Goal: Transaction & Acquisition: Book appointment/travel/reservation

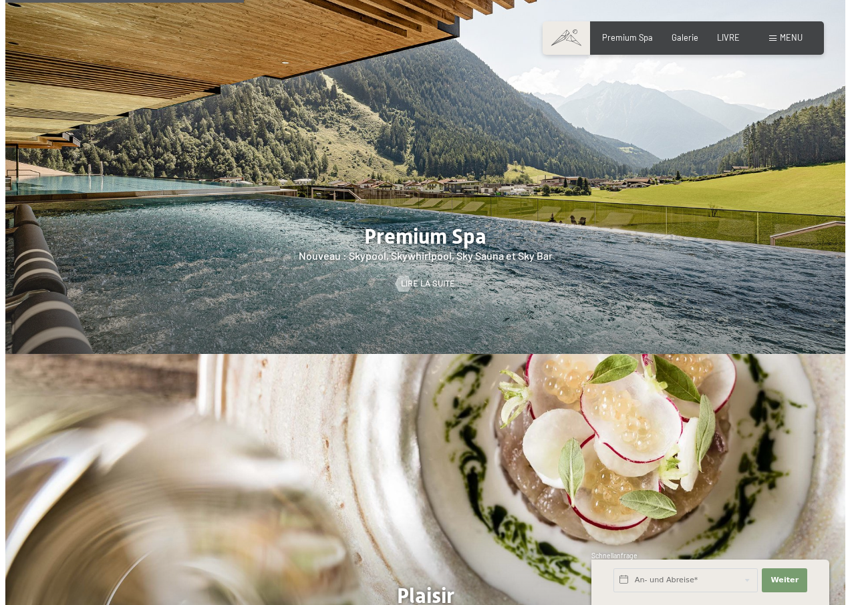
scroll to position [1559, 0]
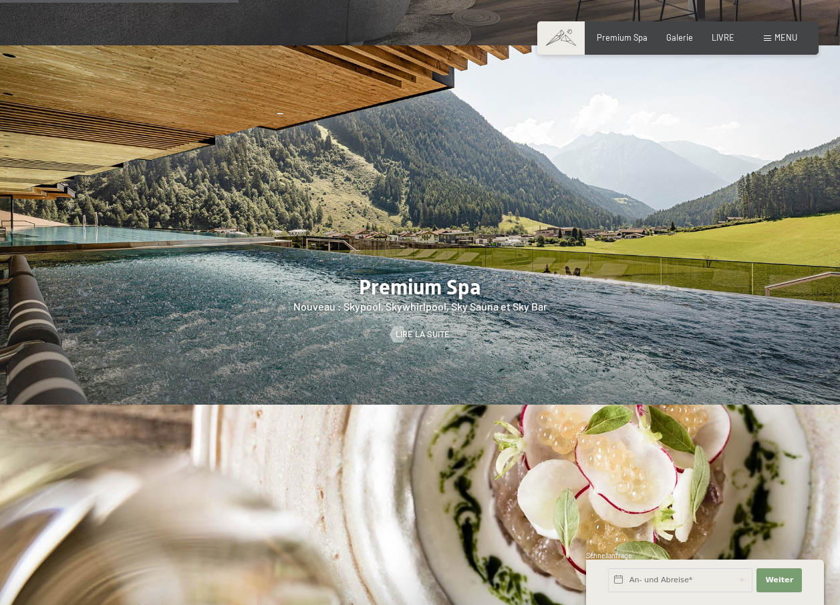
click at [782, 32] on div "Buchen Anfragen Premium Spa Galerie LIVRE Menu EN IL EN Coupon Galerie Demander…" at bounding box center [678, 38] width 239 height 12
click at [779, 35] on span "Menu" at bounding box center [785, 37] width 23 height 11
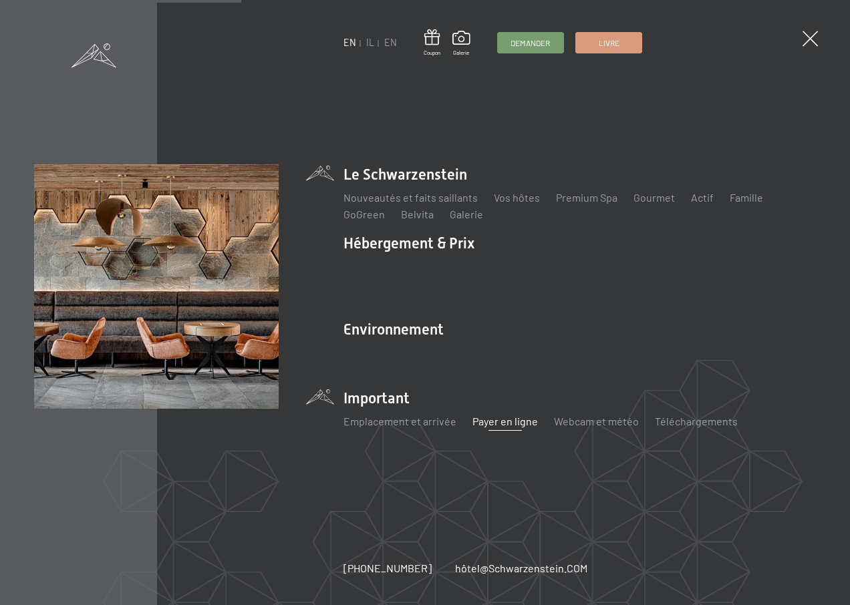
click at [488, 415] on link "Payer en ligne" at bounding box center [504, 421] width 65 height 13
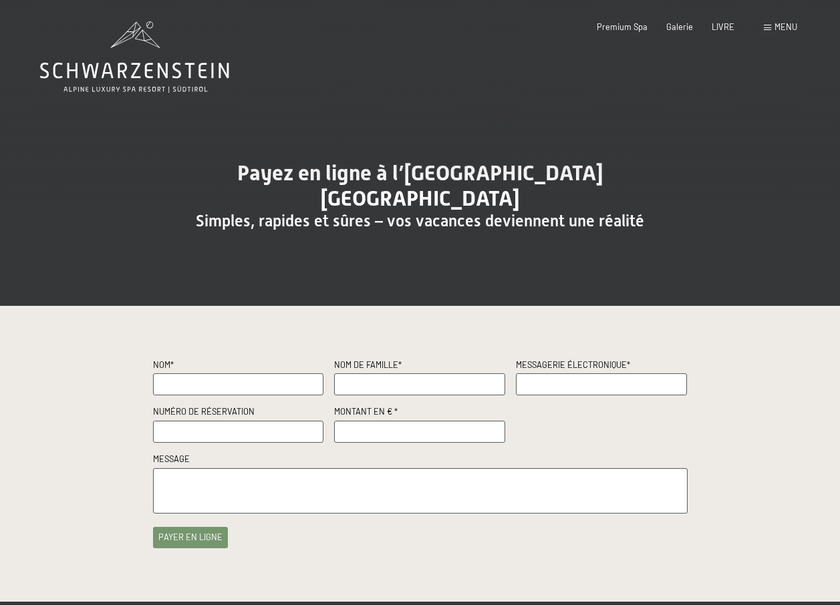
click at [780, 25] on span "Menu" at bounding box center [785, 26] width 23 height 11
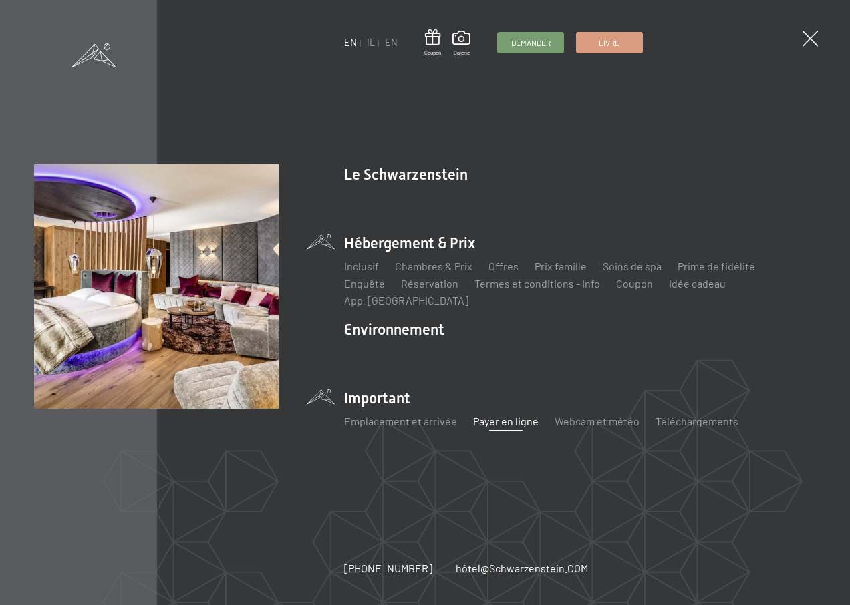
click at [400, 257] on li "Hébergement & Prix Inclusif Chambres & Prix Liste Offres Liste Prix famille Soi…" at bounding box center [579, 271] width 472 height 76
click at [435, 273] on link "Chambres & Prix" at bounding box center [433, 266] width 78 height 13
click at [505, 273] on link "Offres" at bounding box center [503, 266] width 30 height 13
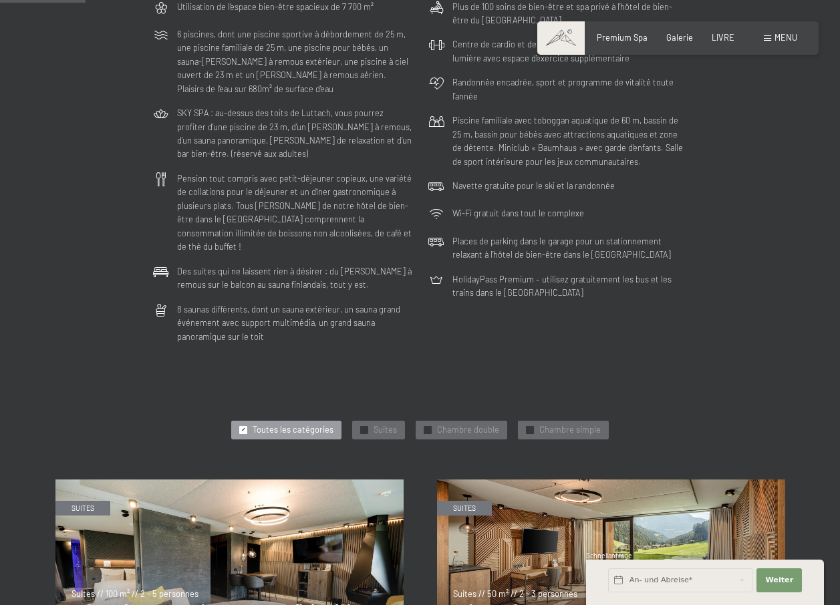
click at [308, 424] on span "Toutes les catégories" at bounding box center [293, 430] width 81 height 12
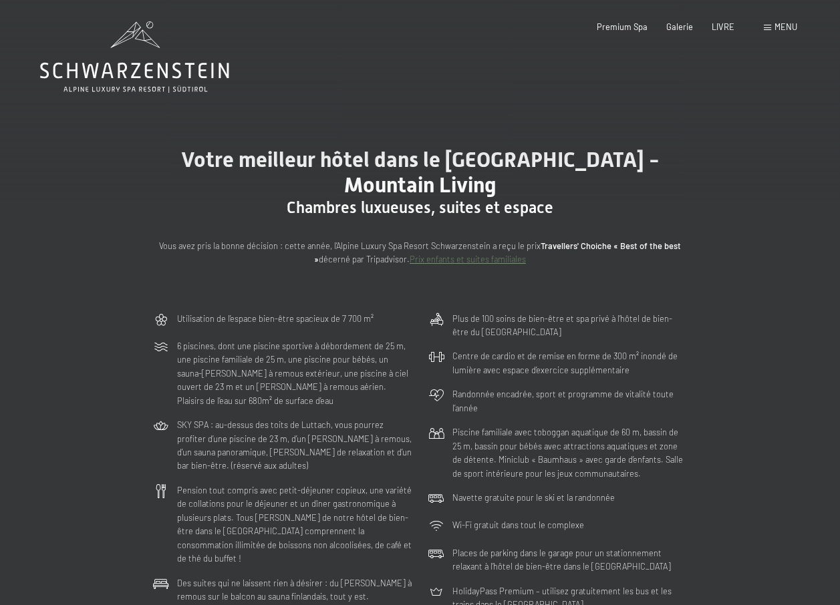
click at [14, 0] on div at bounding box center [420, 1] width 840 height 3
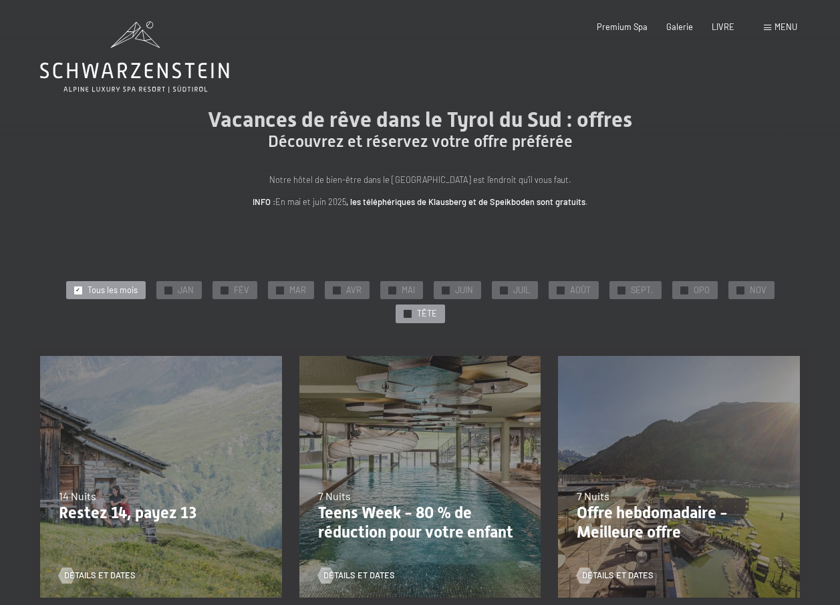
click at [414, 313] on div "✓ TÊTE" at bounding box center [420, 314] width 49 height 19
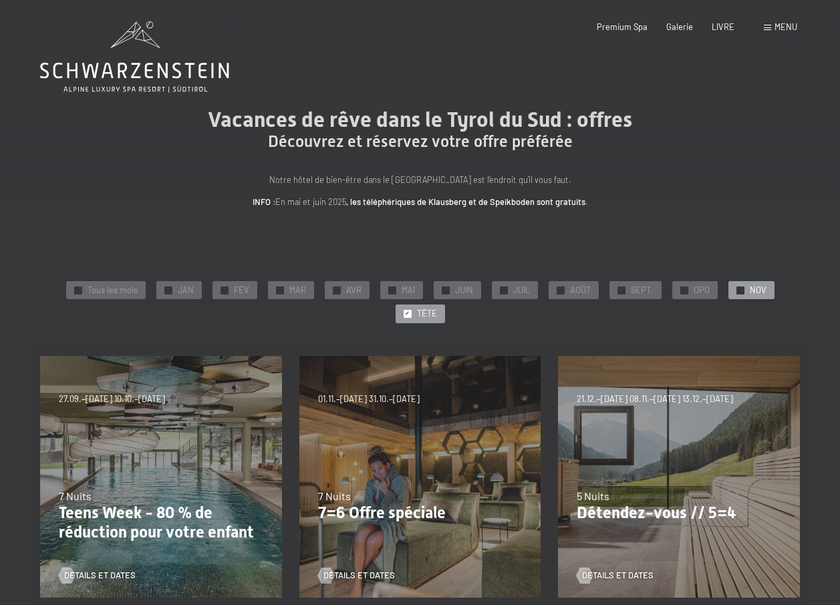
click at [746, 291] on div "✓ NOV" at bounding box center [751, 290] width 46 height 19
click at [105, 289] on span "Tous les mois" at bounding box center [113, 291] width 50 height 12
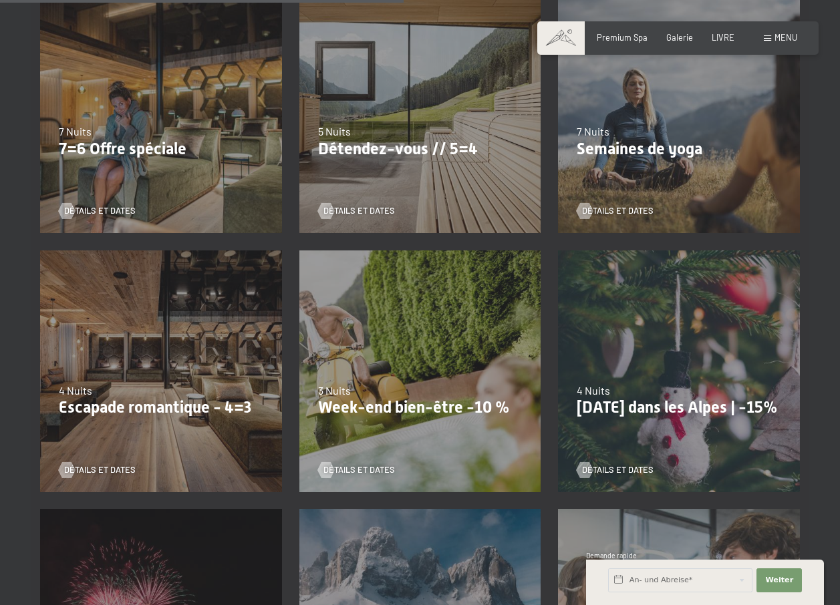
scroll to position [936, 0]
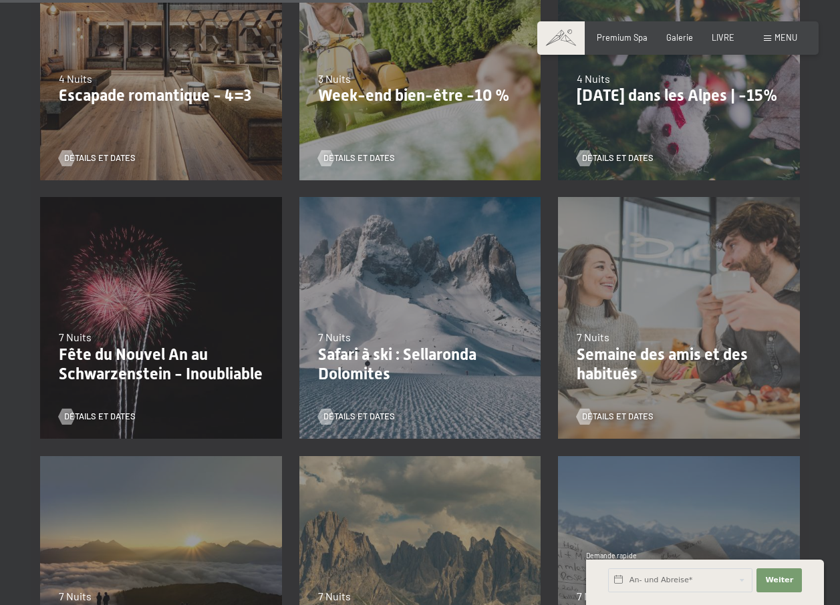
click at [126, 380] on p "Fête du Nouvel An au Schwarzenstein - Inoubliable" at bounding box center [161, 364] width 204 height 39
click at [106, 412] on span "Détails et dates" at bounding box center [114, 417] width 72 height 12
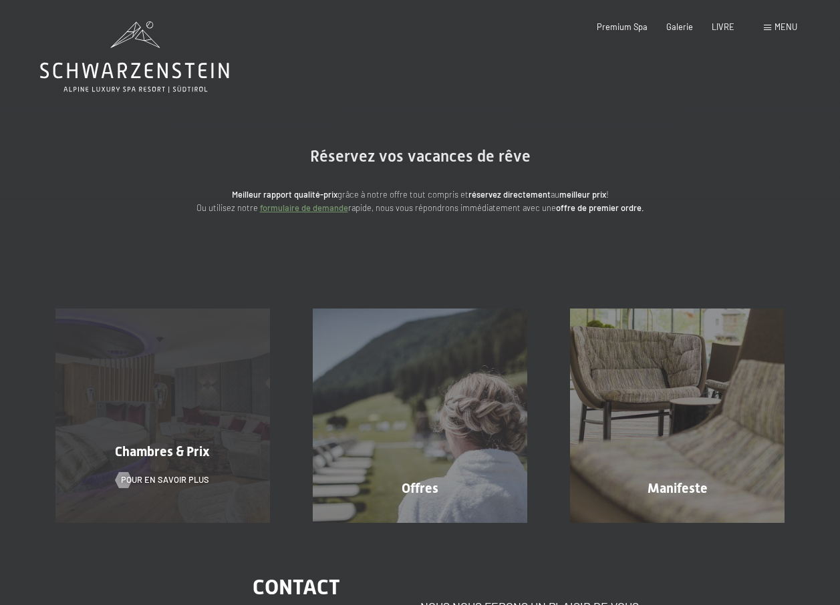
click at [158, 456] on span "Chambres & Prix" at bounding box center [162, 452] width 95 height 16
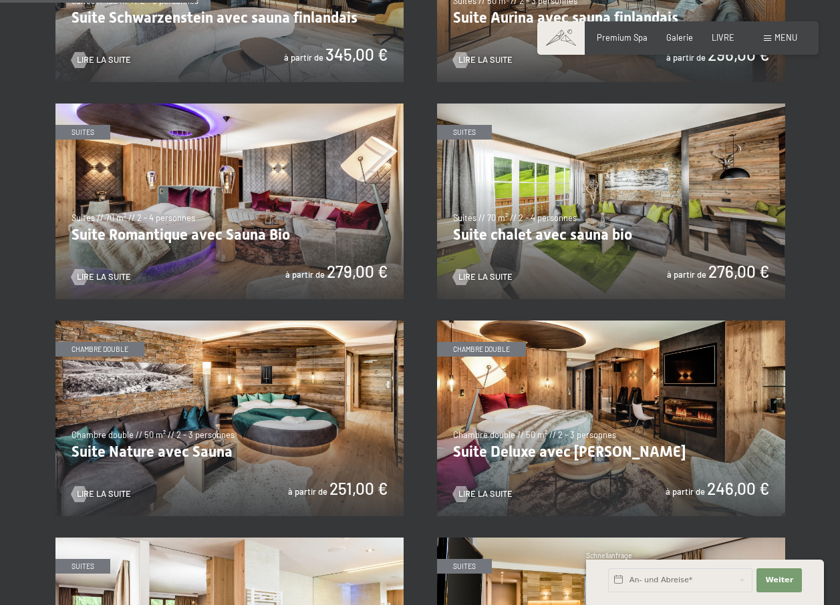
scroll to position [623, 0]
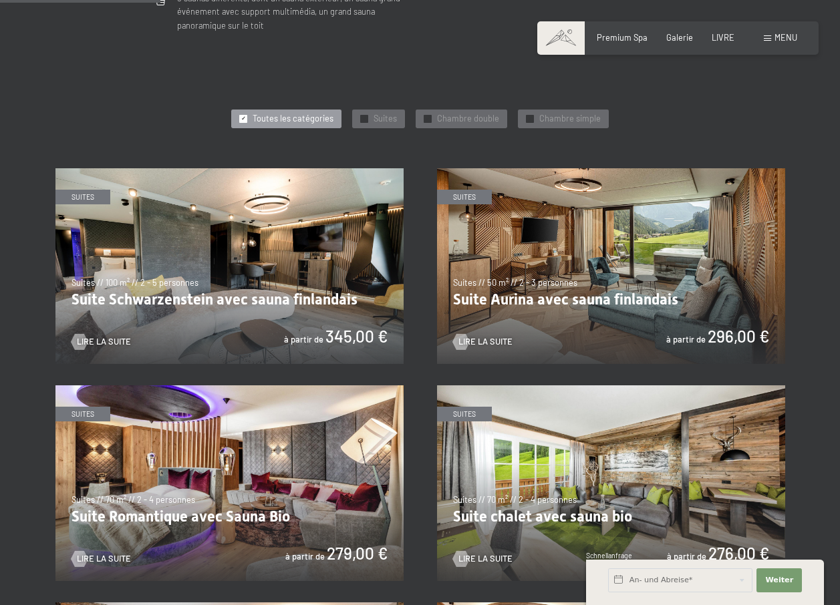
click at [166, 273] on img at bounding box center [229, 266] width 348 height 196
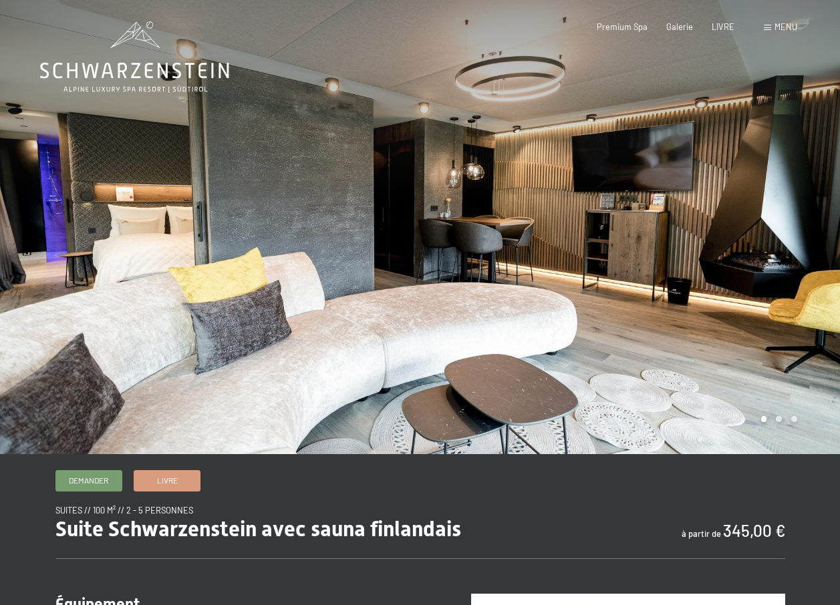
click at [766, 425] on div at bounding box center [630, 227] width 420 height 454
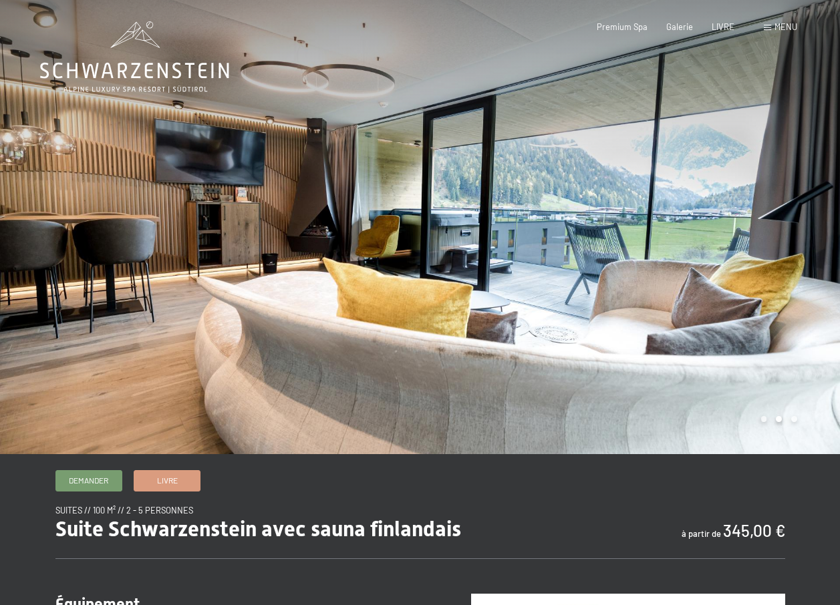
click at [766, 425] on div at bounding box center [630, 227] width 420 height 454
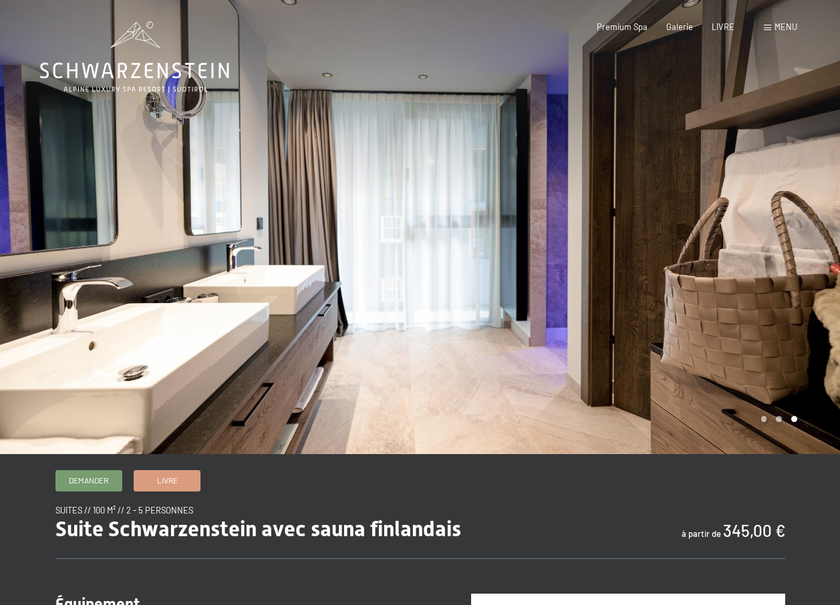
click at [766, 425] on div at bounding box center [630, 227] width 420 height 454
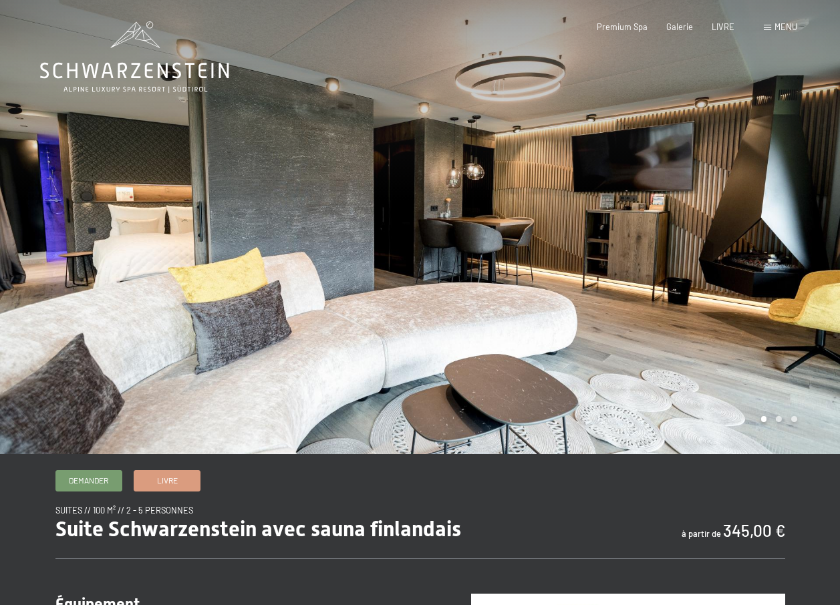
click at [766, 425] on div at bounding box center [630, 227] width 420 height 454
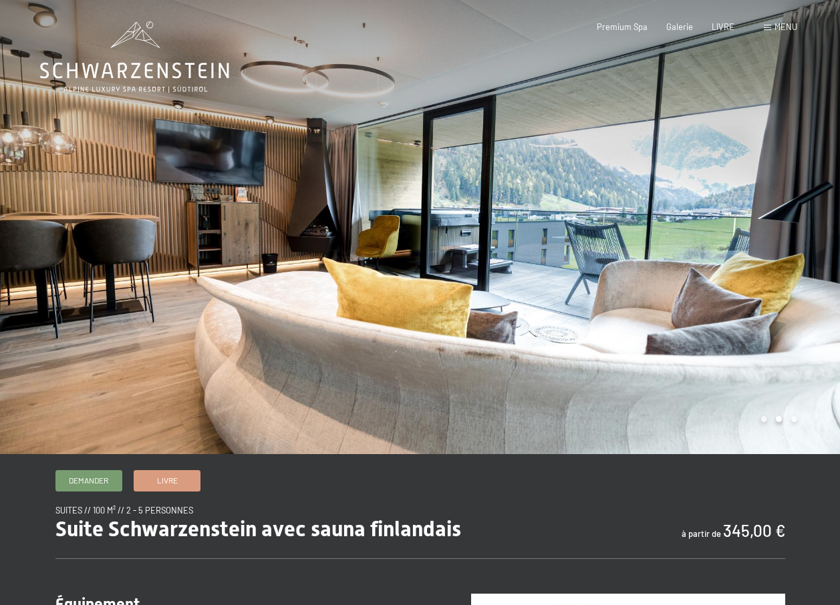
scroll to position [312, 0]
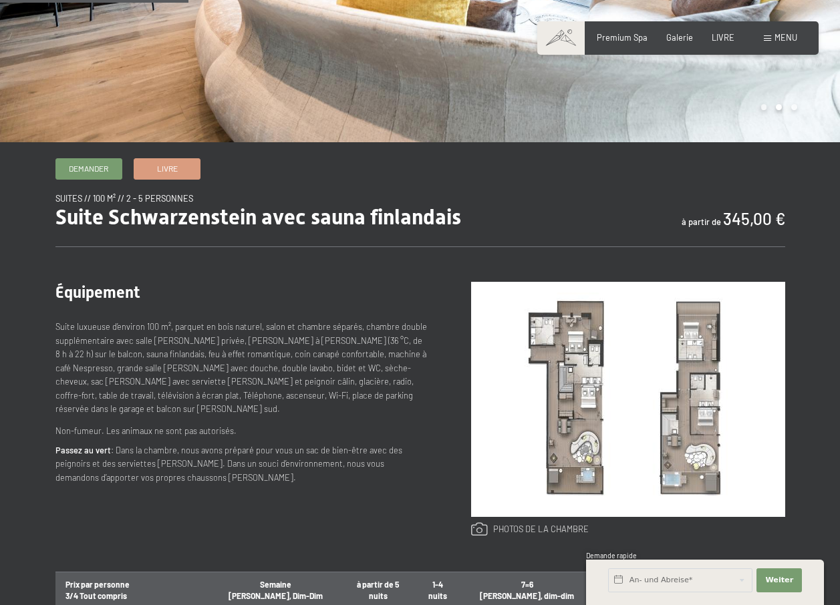
click at [526, 528] on link at bounding box center [530, 530] width 118 height 15
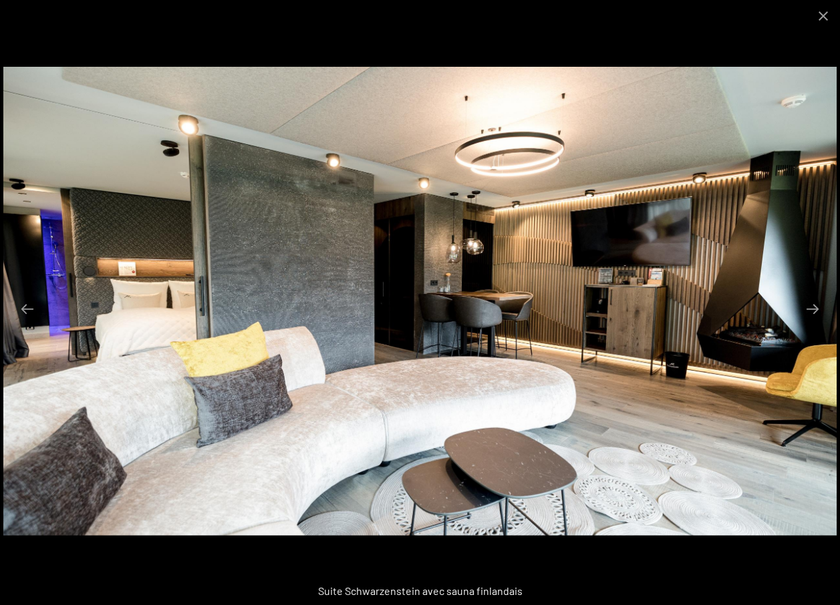
scroll to position [936, 0]
click at [813, 319] on button "Diapositive suivante" at bounding box center [813, 309] width 28 height 26
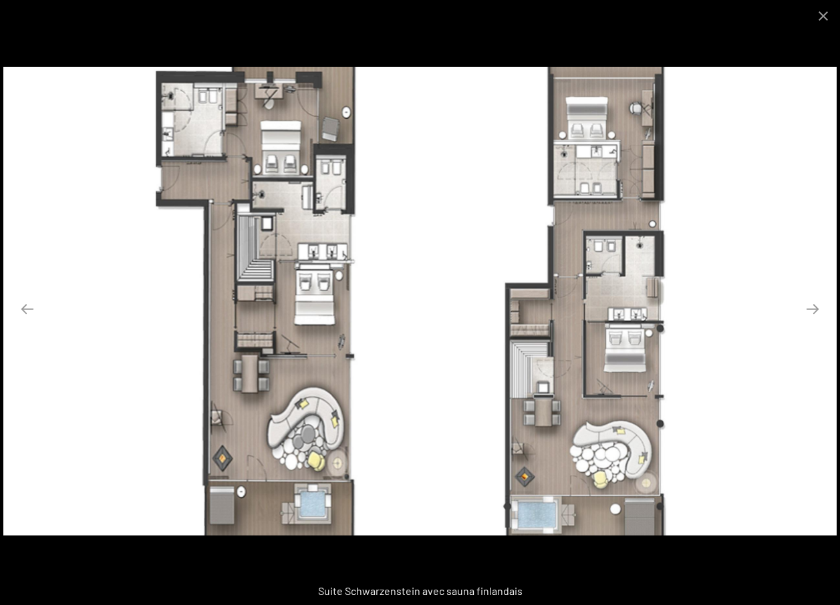
scroll to position [623, 0]
click at [811, 313] on button "Diapositive suivante" at bounding box center [813, 309] width 28 height 26
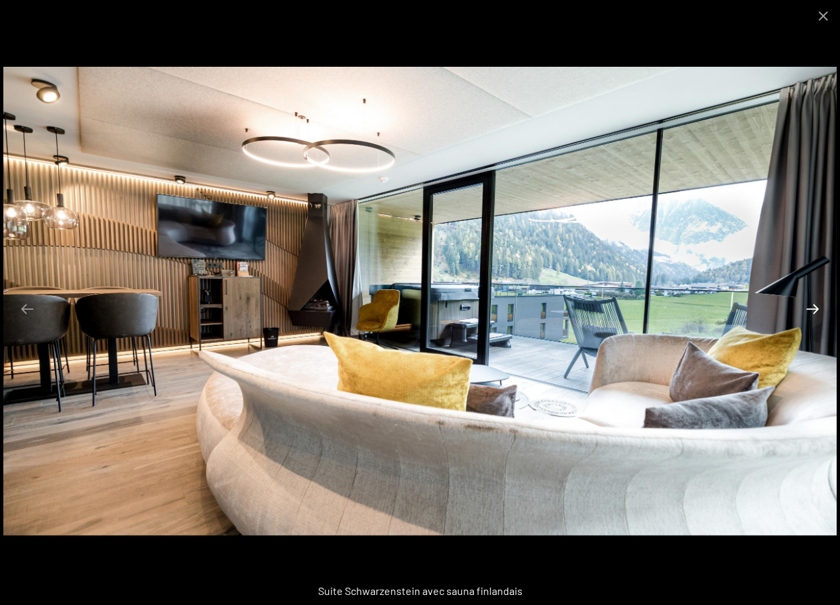
click at [811, 313] on button "Diapositive suivante" at bounding box center [813, 309] width 28 height 26
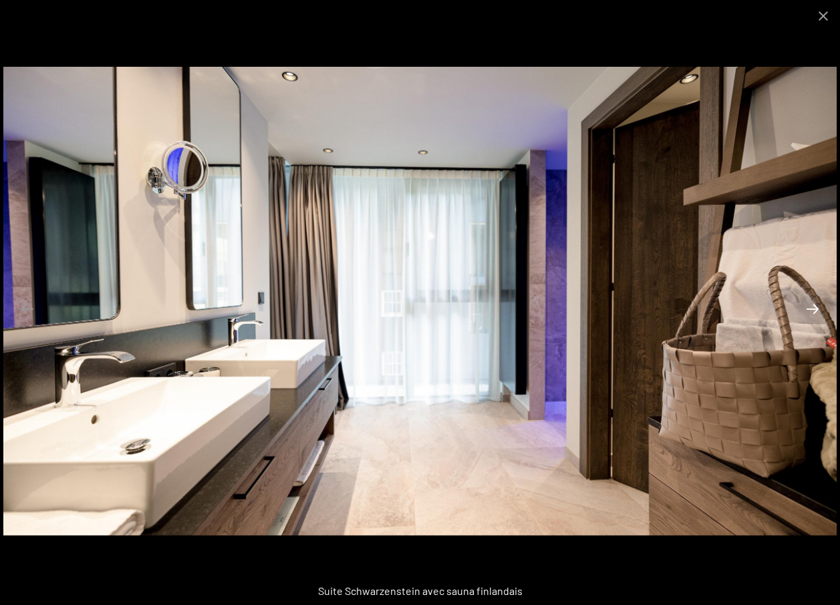
click at [811, 309] on button "Diapositive suivante" at bounding box center [813, 309] width 28 height 26
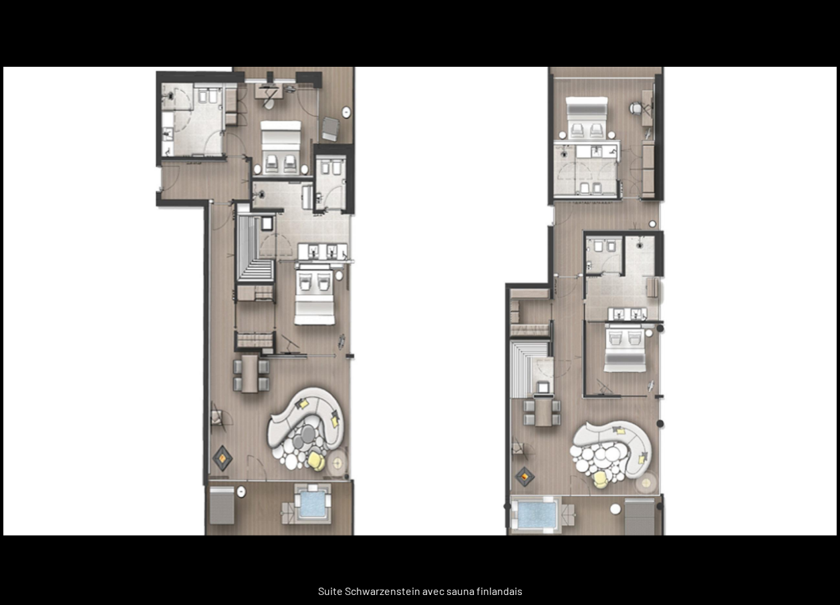
click at [811, 309] on button "Diapositive suivante" at bounding box center [819, 309] width 28 height 26
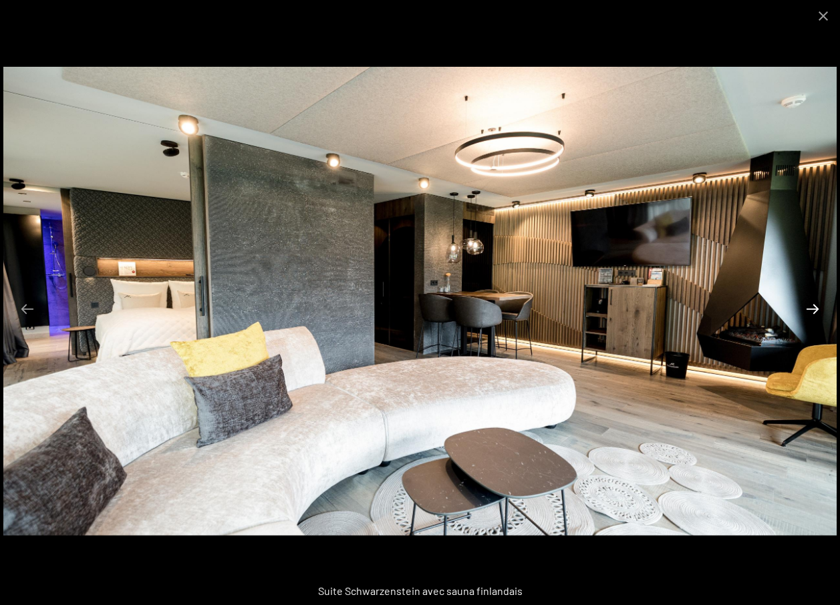
click at [811, 309] on button "Diapositive suivante" at bounding box center [813, 309] width 28 height 26
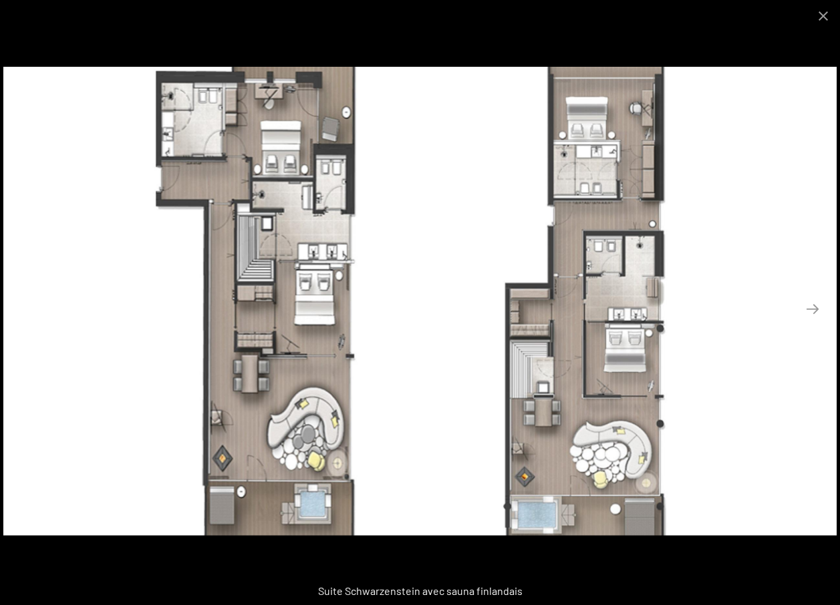
click at [27, 318] on button "Diapositive précédente" at bounding box center [27, 309] width 28 height 26
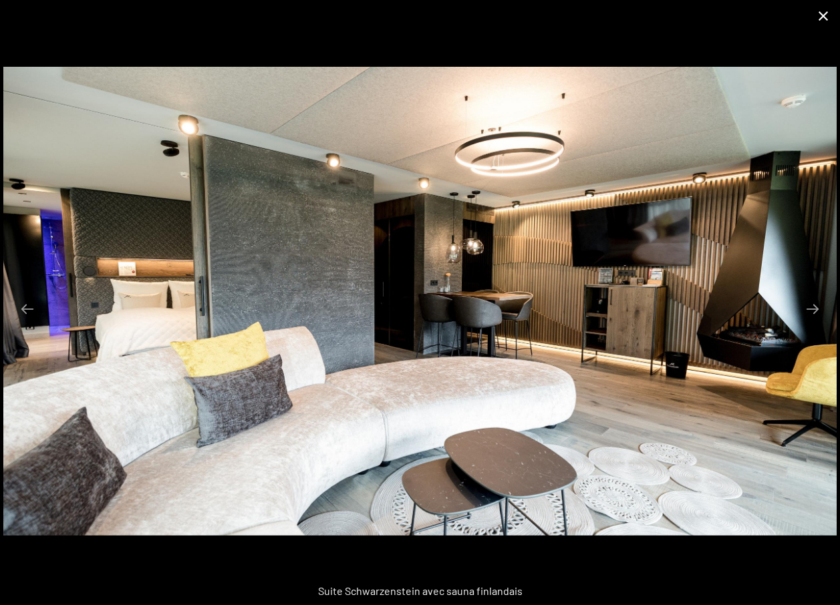
click at [822, 19] on button "Fermer la galerie" at bounding box center [823, 15] width 33 height 31
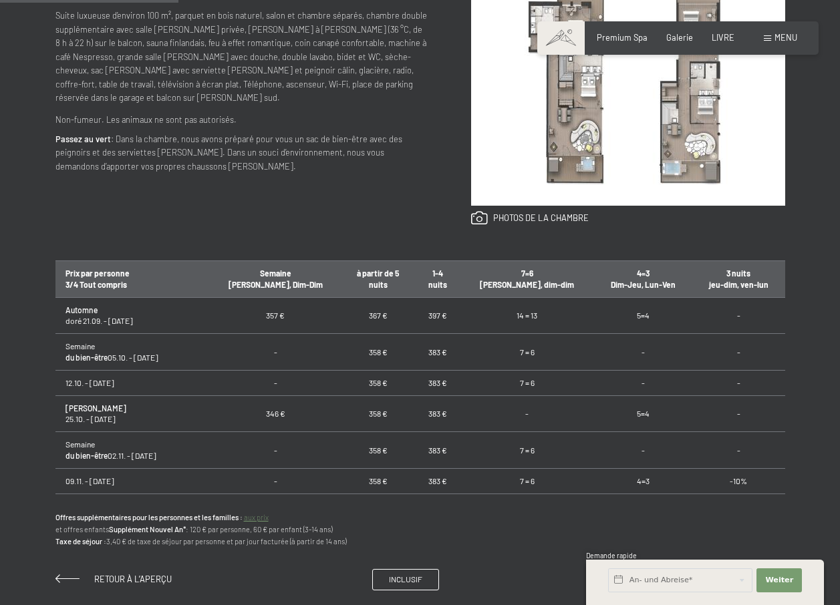
scroll to position [312, 0]
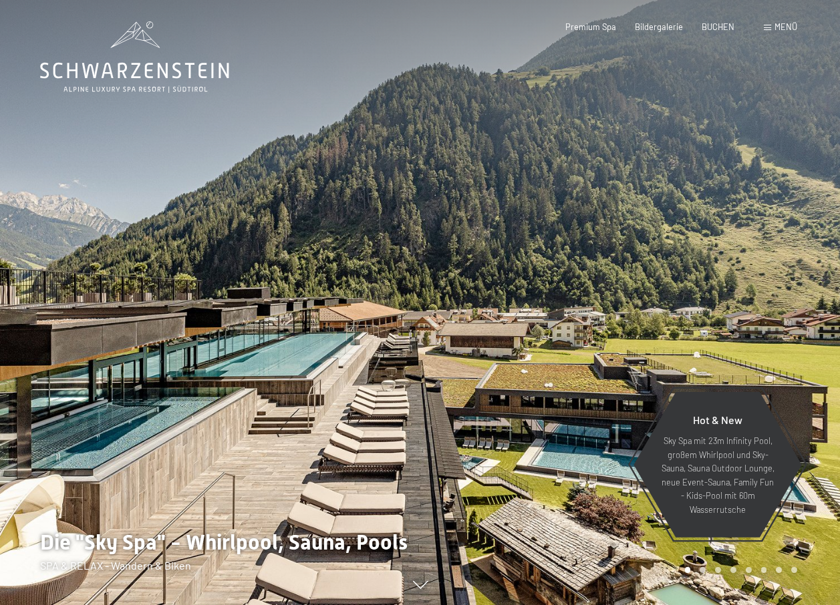
drag, startPoint x: 0, startPoint y: 0, endPoint x: 540, endPoint y: 444, distance: 699.3
click at [540, 444] on div at bounding box center [630, 302] width 420 height 605
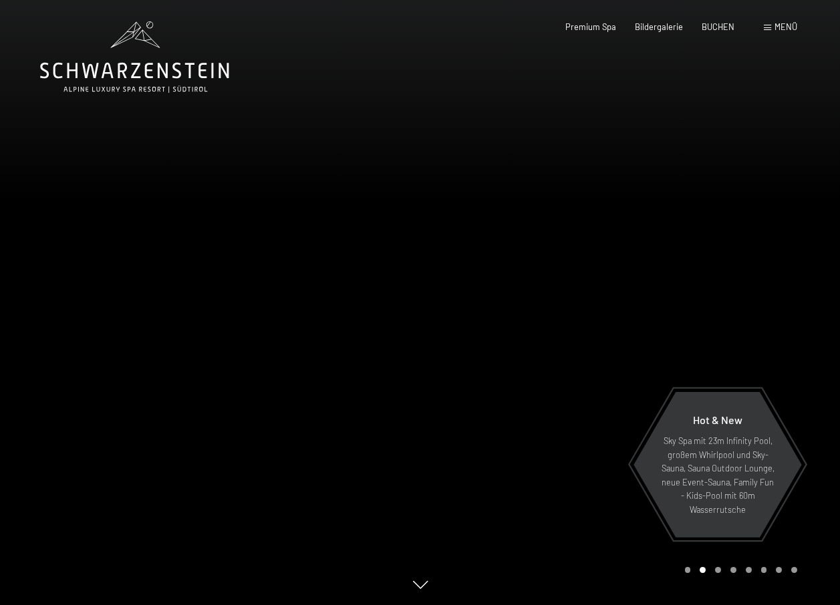
click at [781, 25] on span "Menü" at bounding box center [785, 26] width 23 height 11
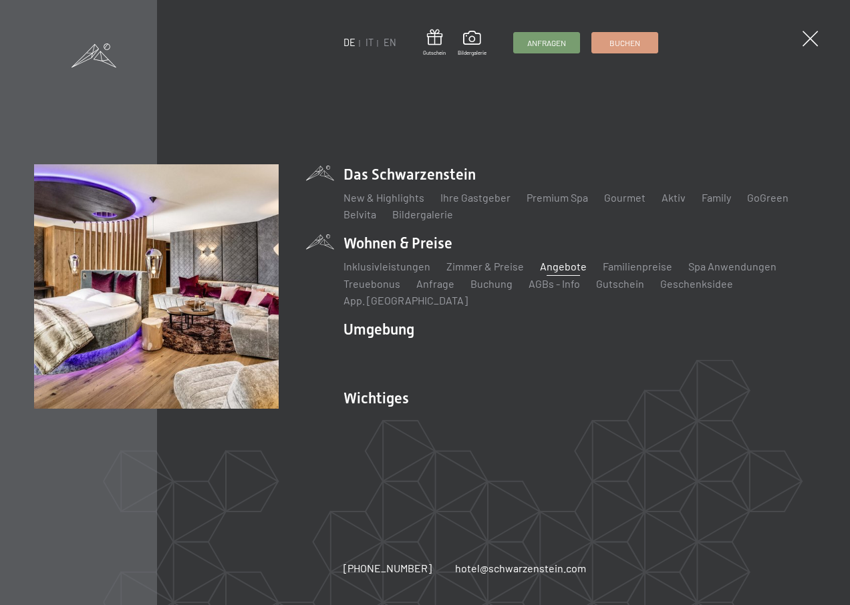
click at [563, 273] on link "Angebote" at bounding box center [563, 266] width 47 height 13
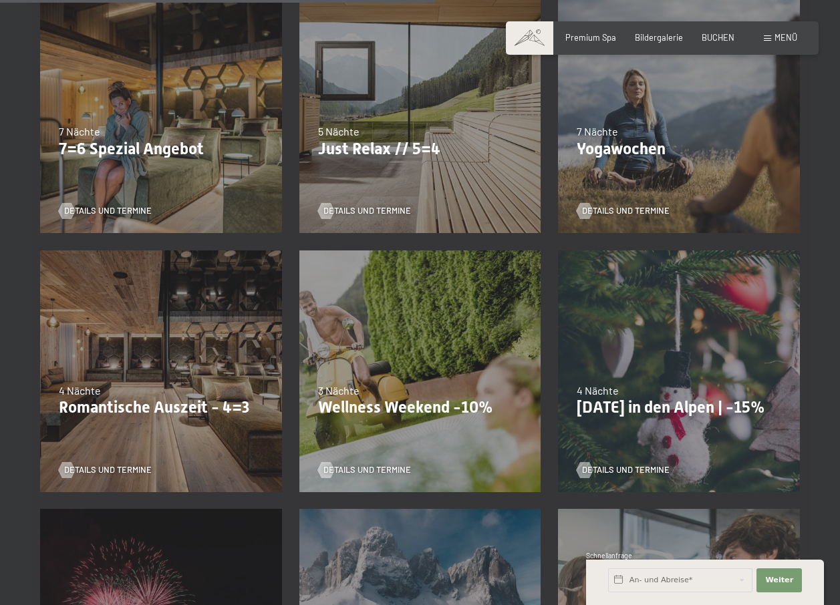
scroll to position [936, 0]
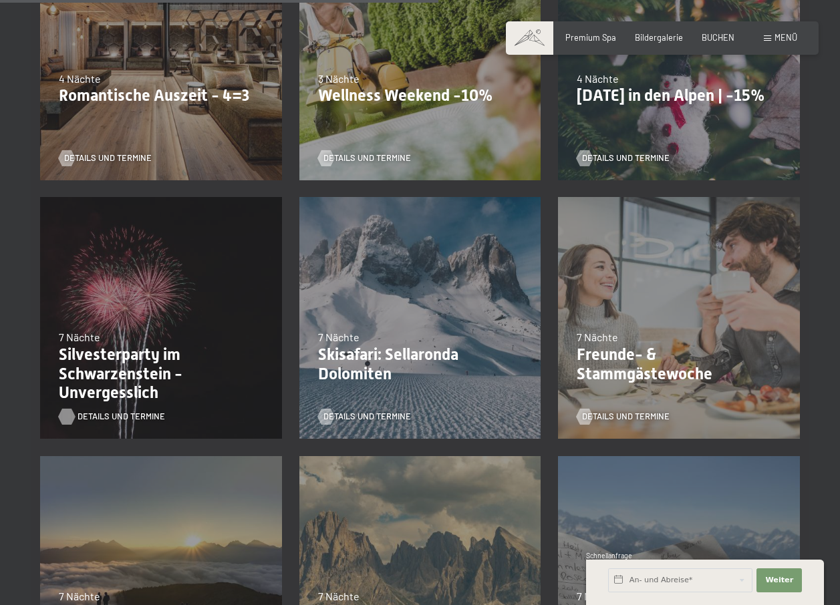
click at [114, 411] on span "Details und Termine" at bounding box center [122, 417] width 88 height 12
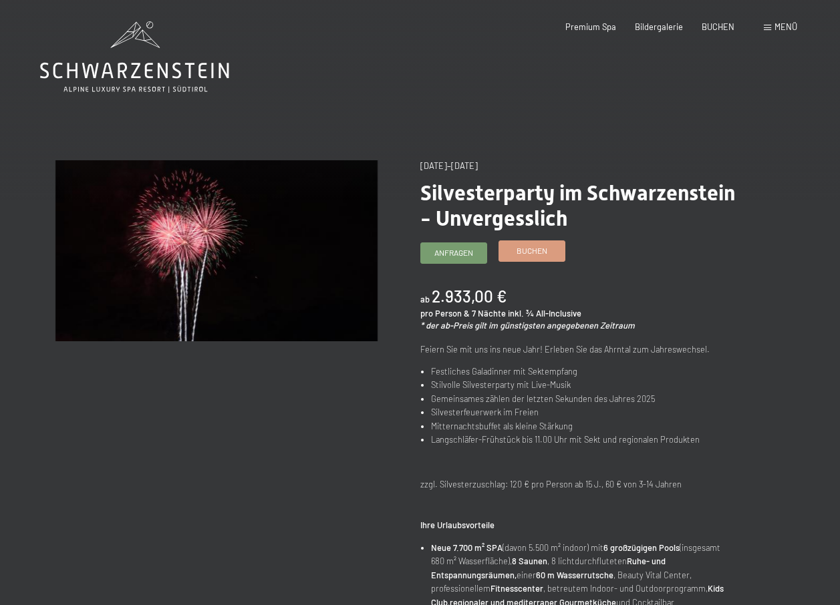
click at [531, 251] on span "Buchen" at bounding box center [532, 250] width 31 height 11
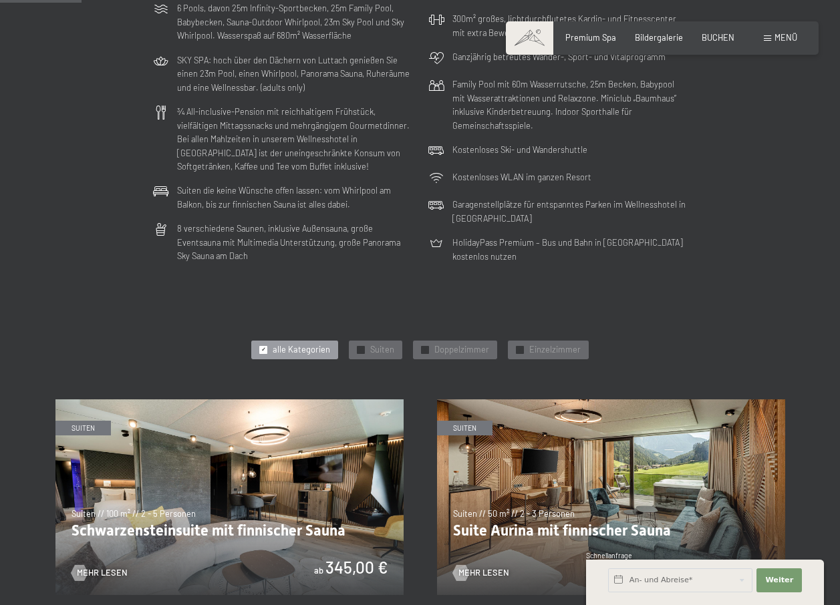
scroll to position [623, 0]
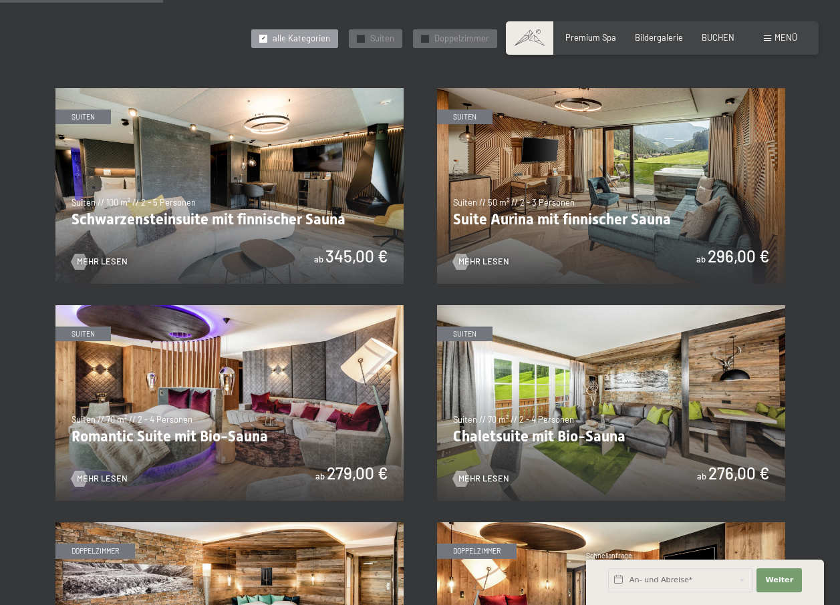
click at [537, 231] on img at bounding box center [611, 186] width 348 height 196
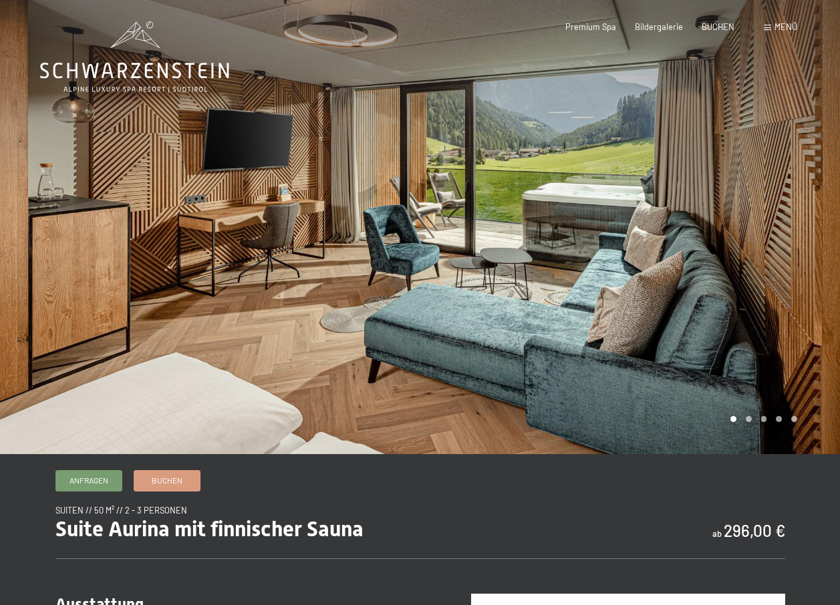
click at [744, 419] on div at bounding box center [630, 227] width 420 height 454
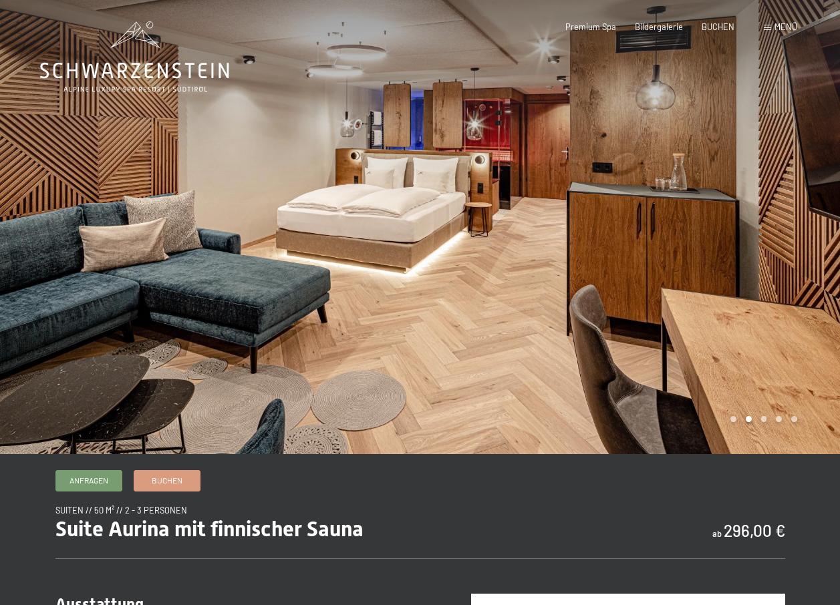
click at [649, 333] on div at bounding box center [630, 227] width 420 height 454
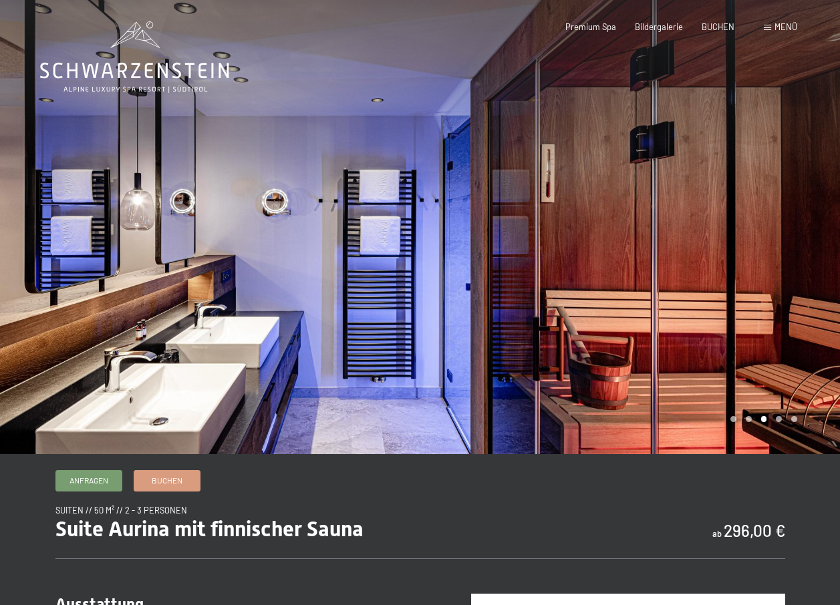
click at [649, 333] on div at bounding box center [630, 227] width 420 height 454
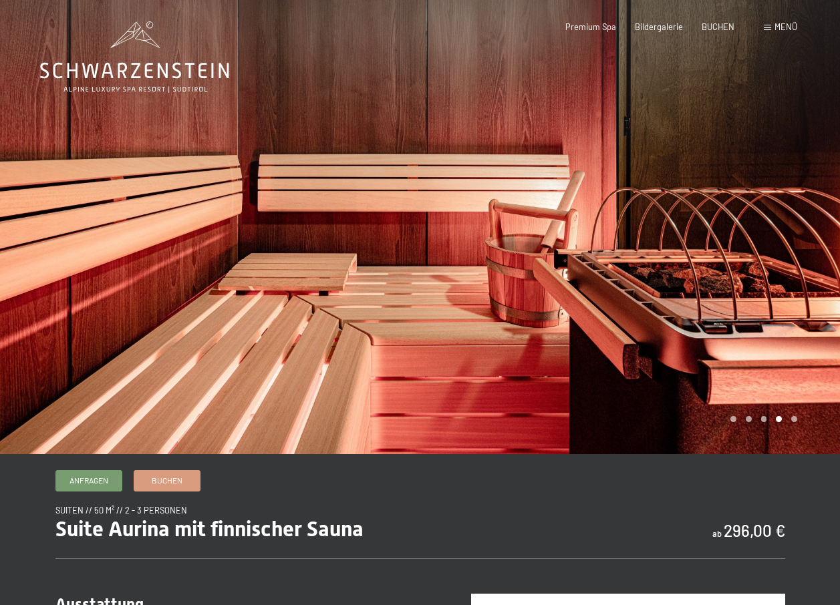
click at [773, 333] on div at bounding box center [630, 227] width 420 height 454
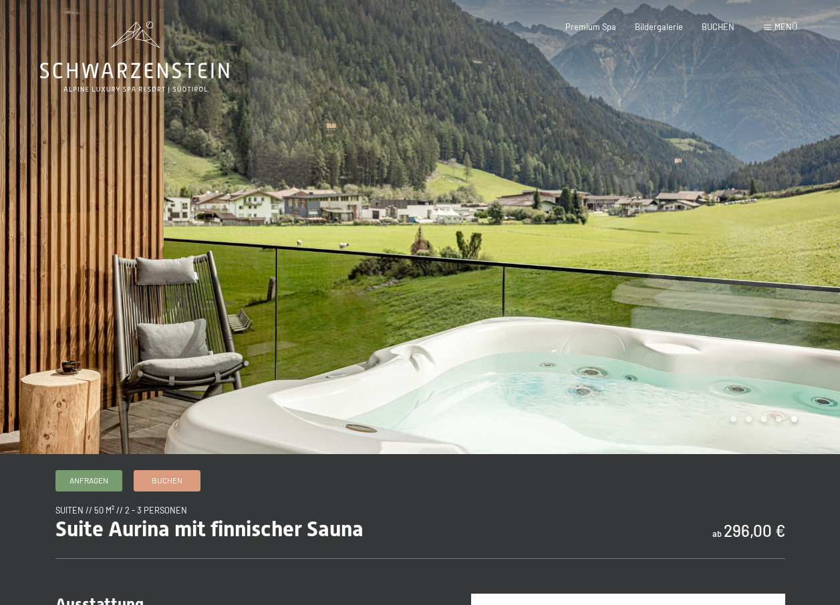
click at [773, 333] on div at bounding box center [630, 227] width 420 height 454
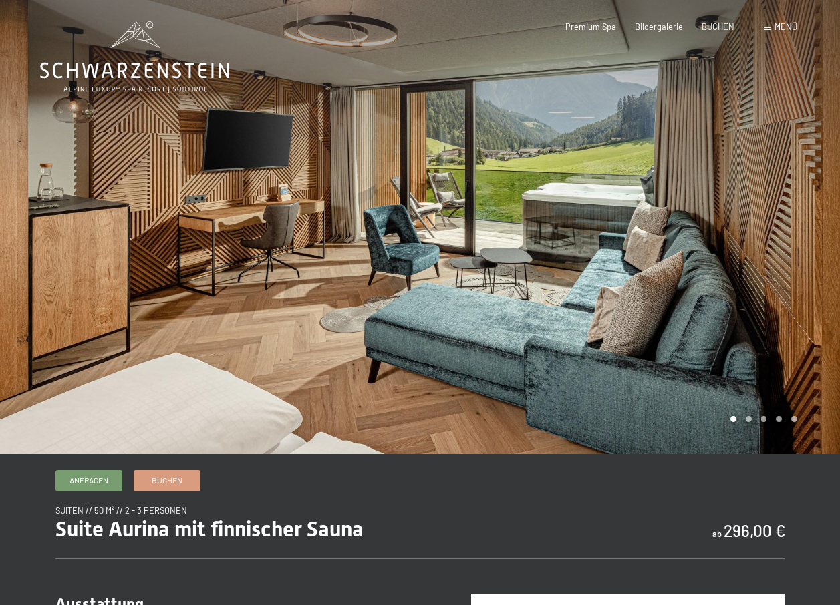
click at [773, 333] on div at bounding box center [630, 227] width 420 height 454
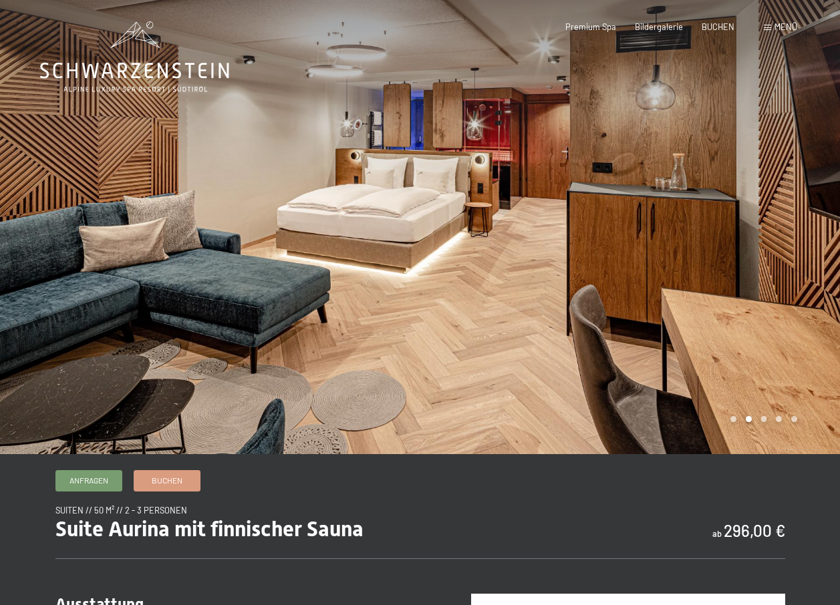
click at [786, 277] on div at bounding box center [630, 227] width 420 height 454
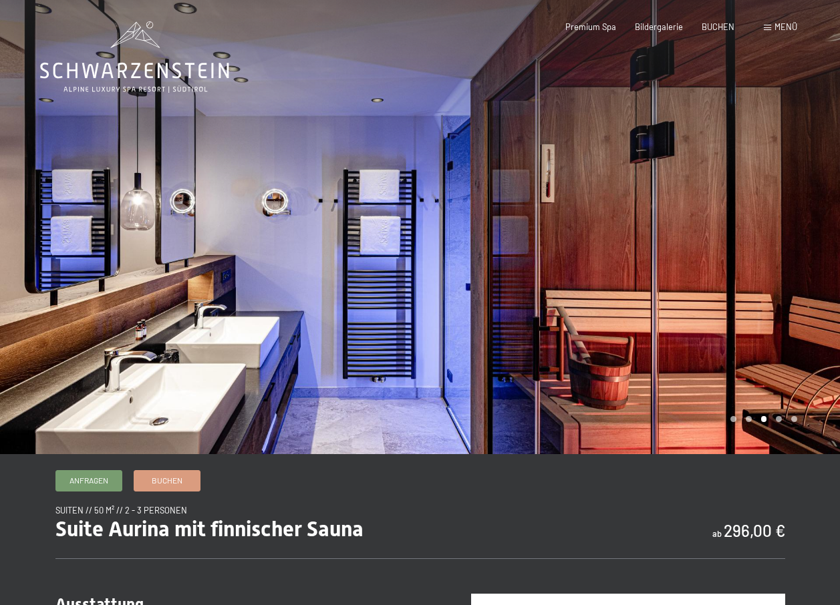
click at [786, 277] on div at bounding box center [630, 227] width 420 height 454
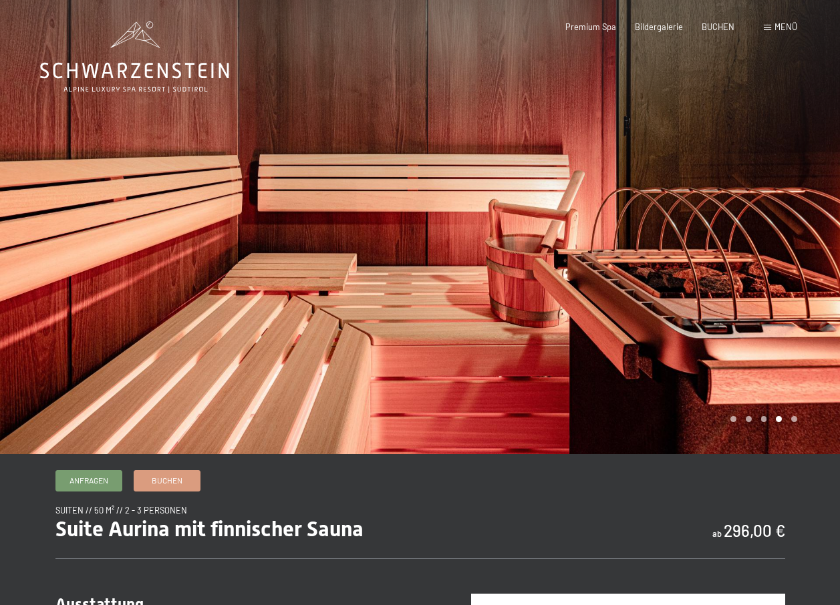
click at [786, 277] on div at bounding box center [630, 227] width 420 height 454
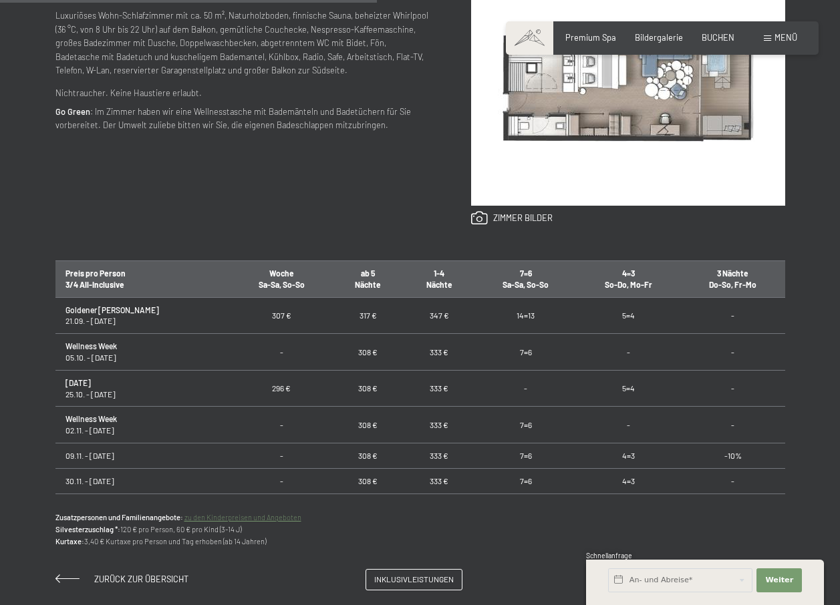
scroll to position [312, 0]
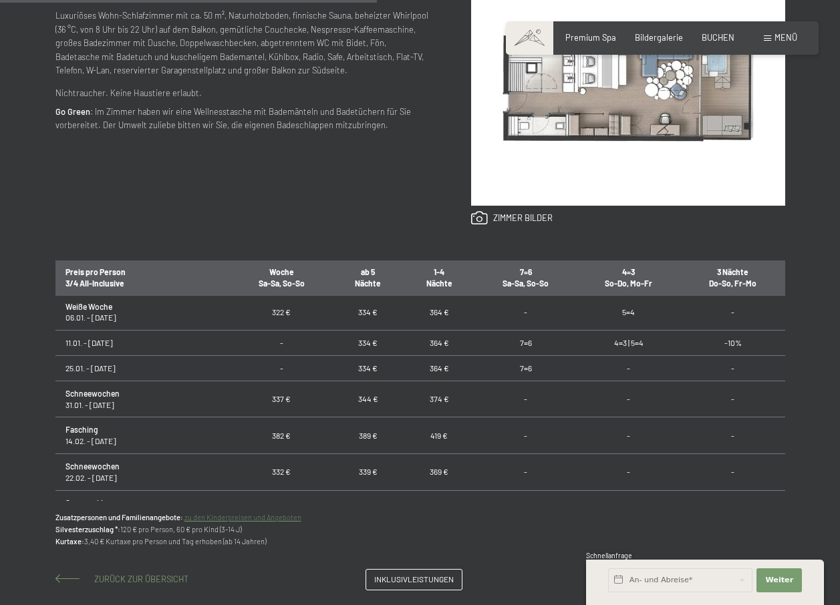
click at [137, 575] on span "Zurück zur Übersicht" at bounding box center [141, 579] width 94 height 11
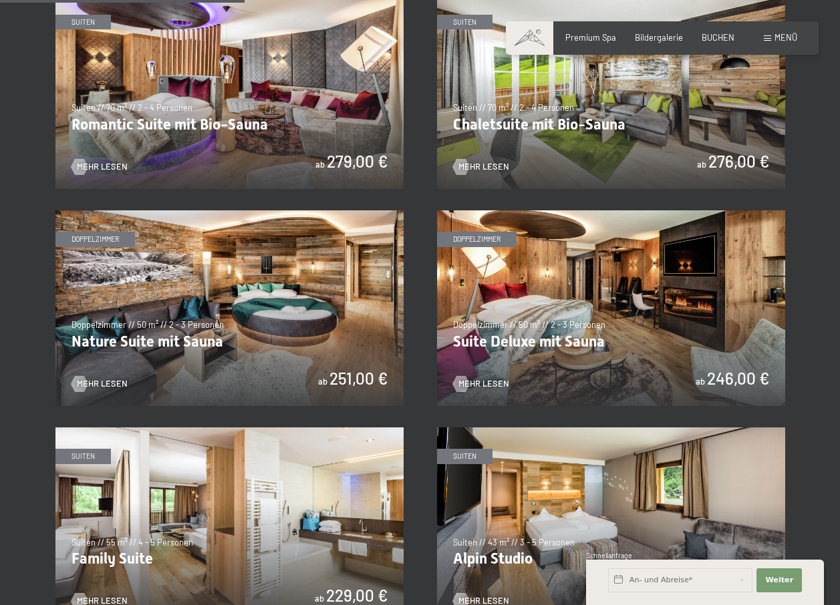
click at [164, 353] on img at bounding box center [229, 308] width 348 height 196
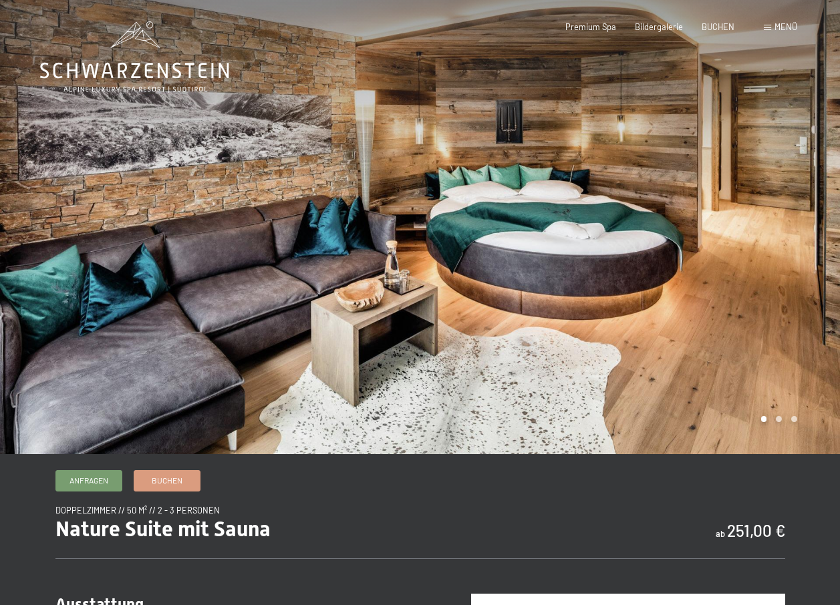
click at [778, 396] on div at bounding box center [630, 227] width 420 height 454
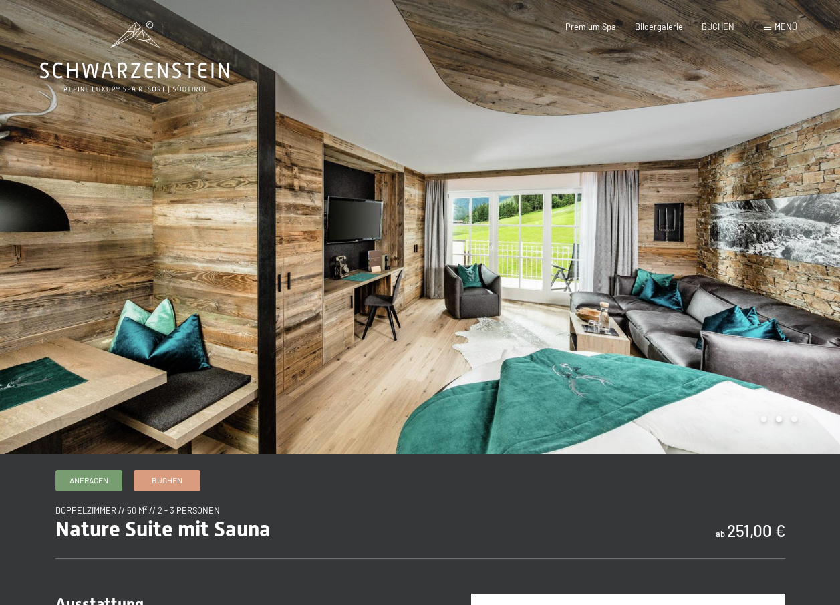
click at [778, 396] on div at bounding box center [630, 227] width 420 height 454
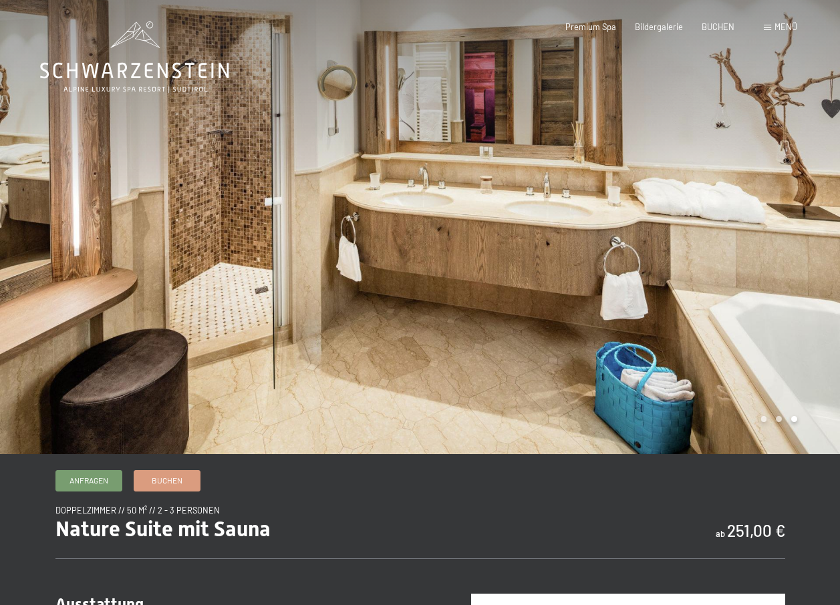
click at [778, 396] on div at bounding box center [630, 227] width 420 height 454
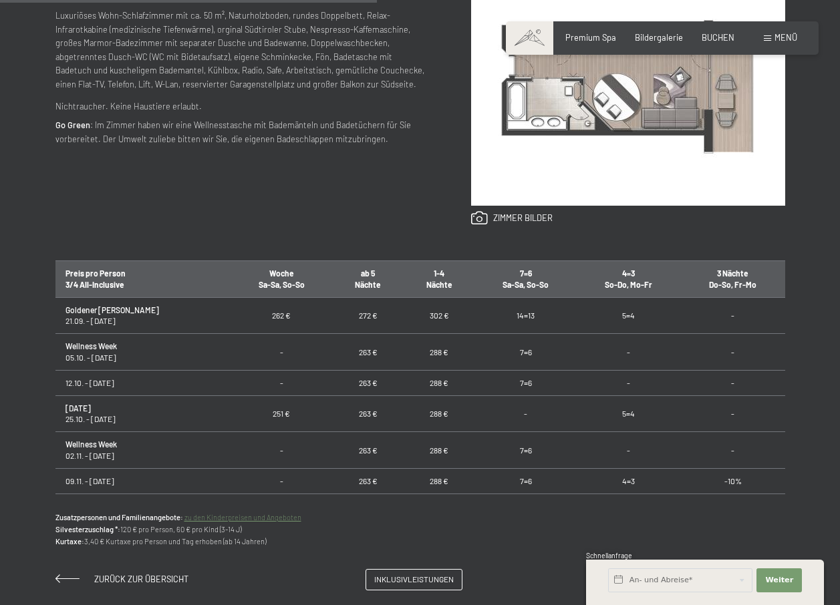
scroll to position [312, 0]
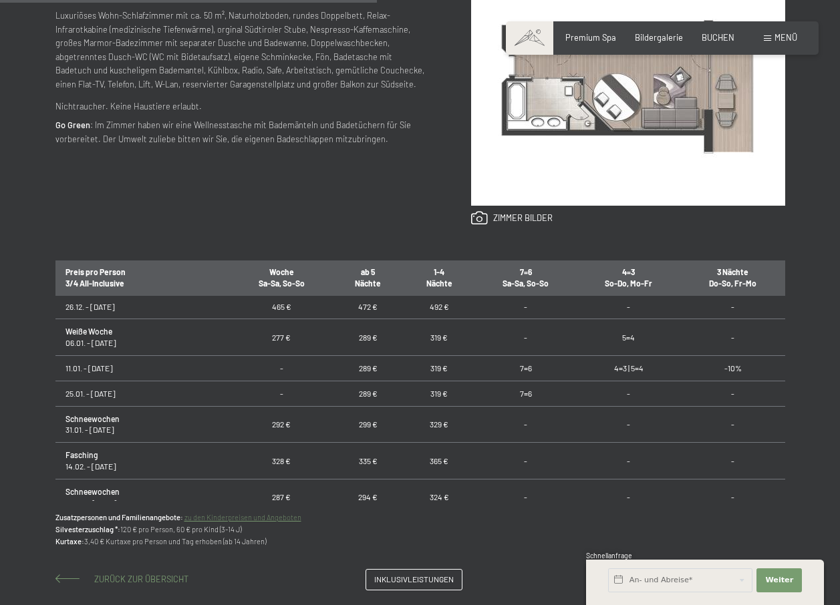
click at [130, 579] on span "Zurück zur Übersicht" at bounding box center [141, 579] width 94 height 11
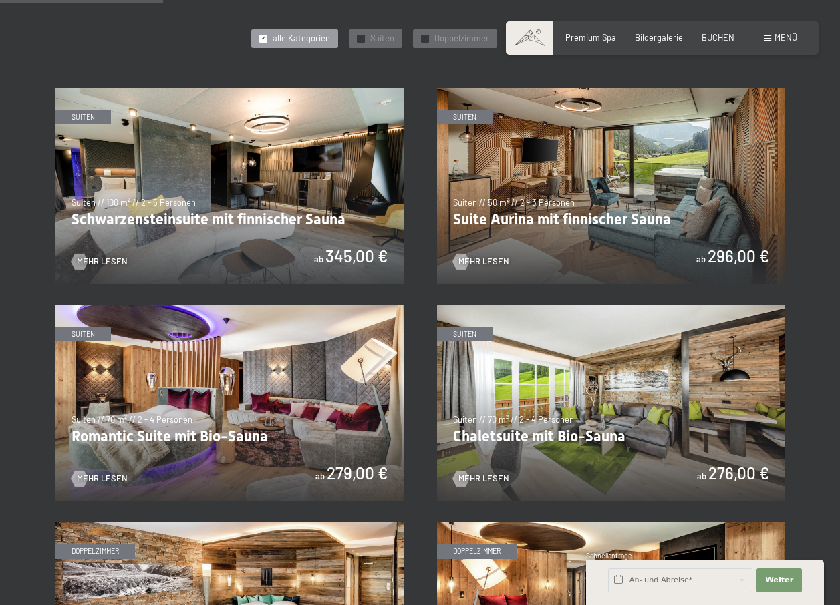
click at [488, 468] on img at bounding box center [611, 403] width 348 height 196
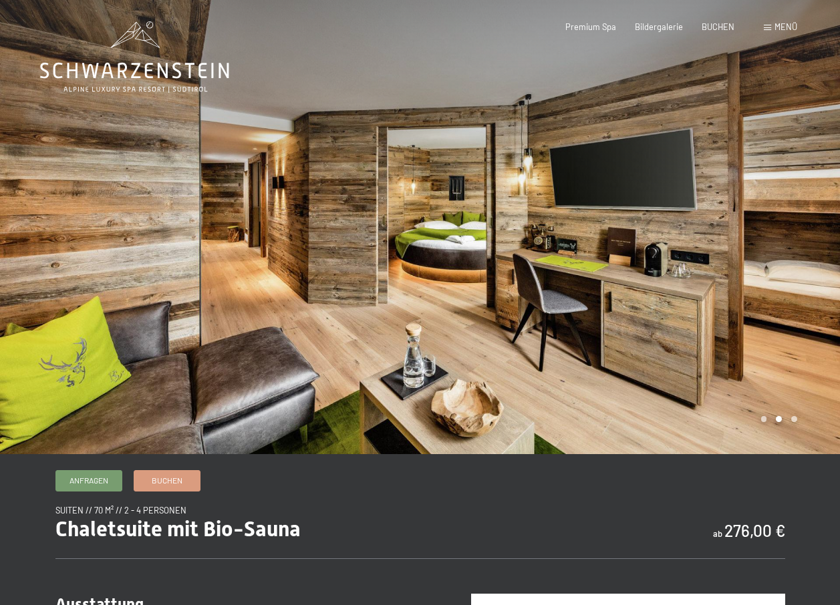
click at [750, 412] on div at bounding box center [630, 227] width 420 height 454
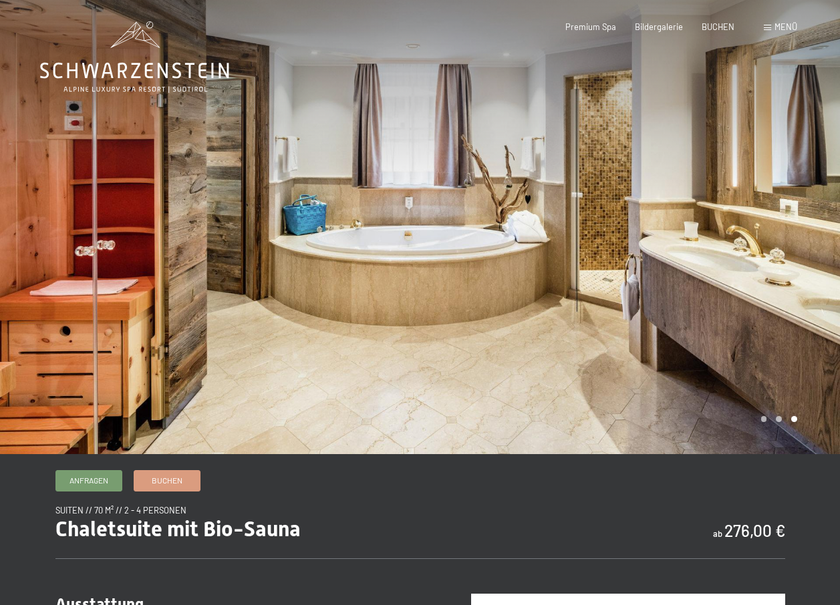
click at [750, 412] on div at bounding box center [630, 227] width 420 height 454
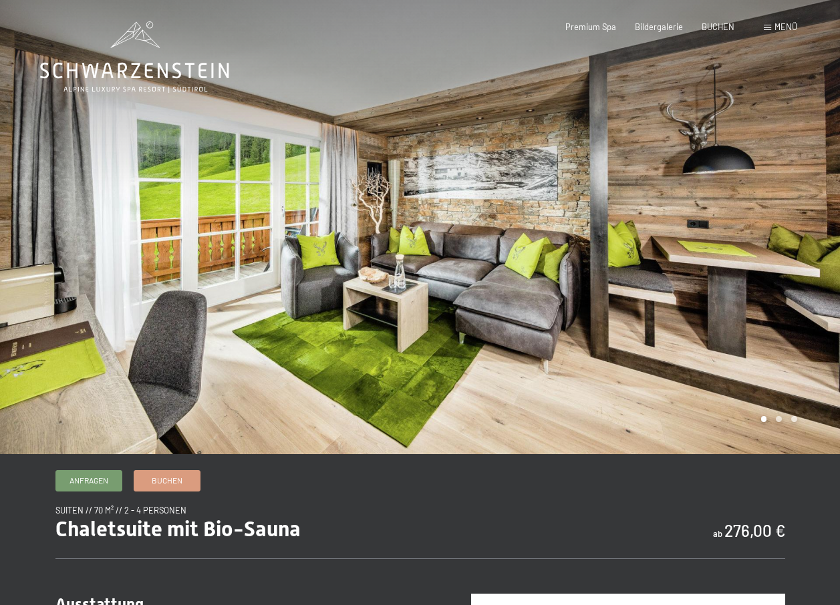
click at [200, 414] on div at bounding box center [210, 227] width 420 height 454
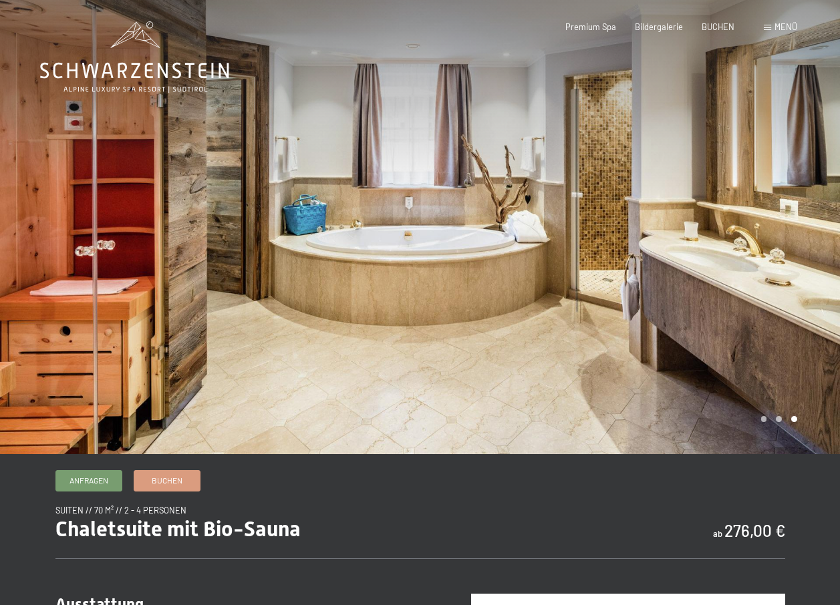
click at [132, 407] on div at bounding box center [210, 227] width 420 height 454
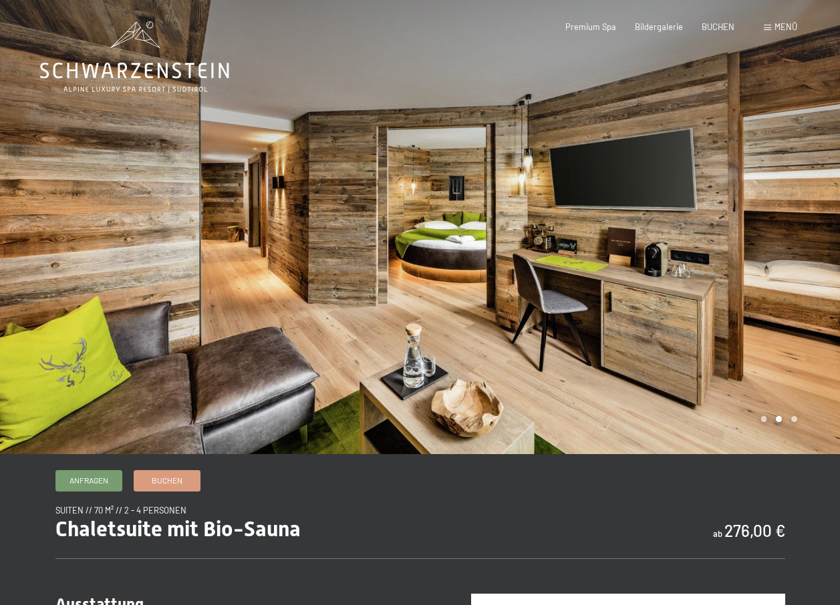
click at [780, 394] on div at bounding box center [630, 227] width 420 height 454
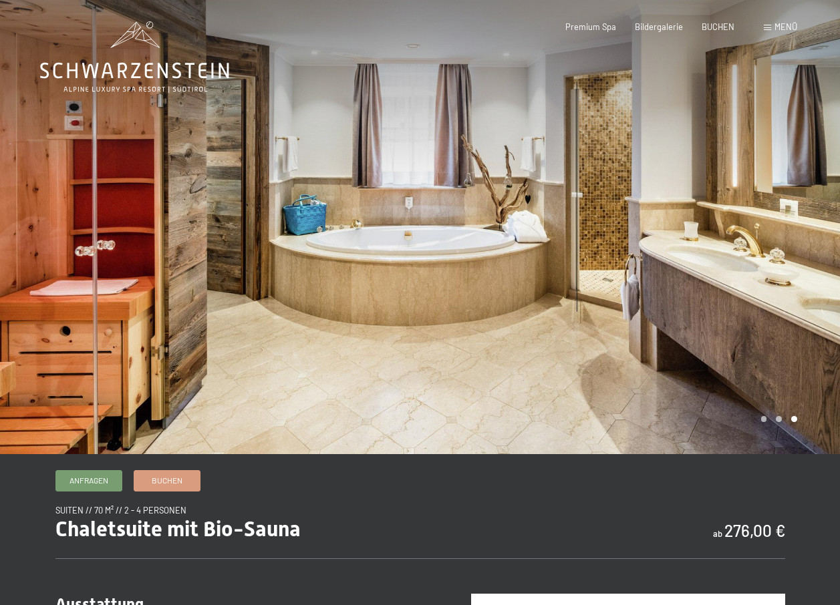
drag, startPoint x: 22, startPoint y: 343, endPoint x: 45, endPoint y: 356, distance: 26.0
click at [29, 347] on div at bounding box center [210, 227] width 420 height 454
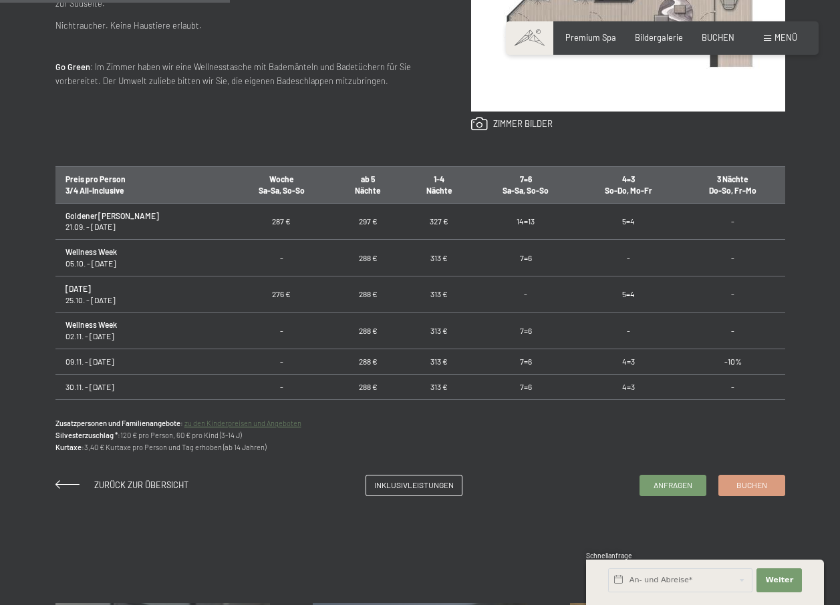
scroll to position [936, 0]
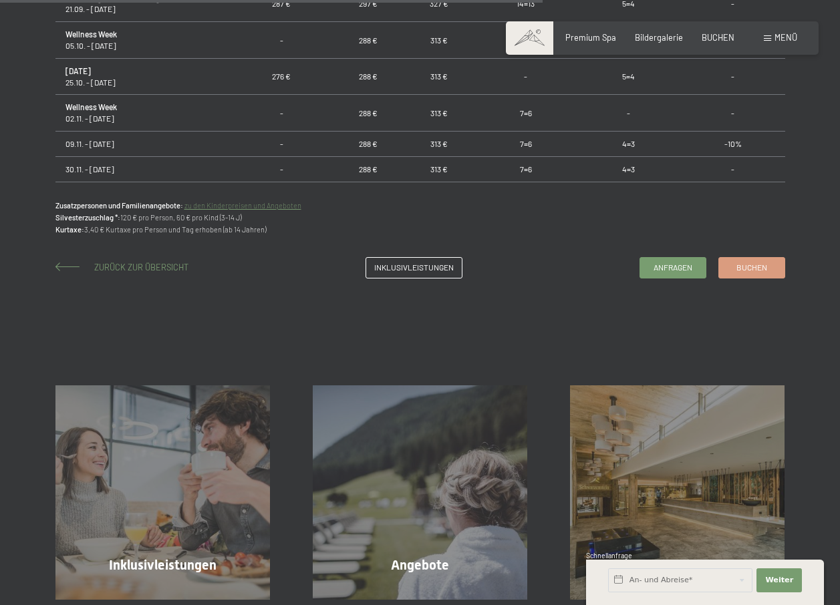
click at [142, 271] on span "Zurück zur Übersicht" at bounding box center [141, 267] width 94 height 11
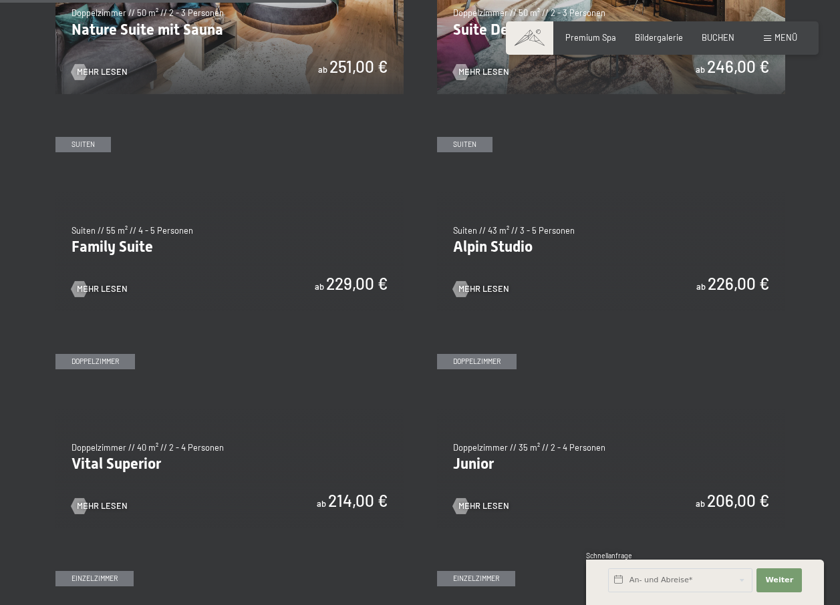
scroll to position [936, 0]
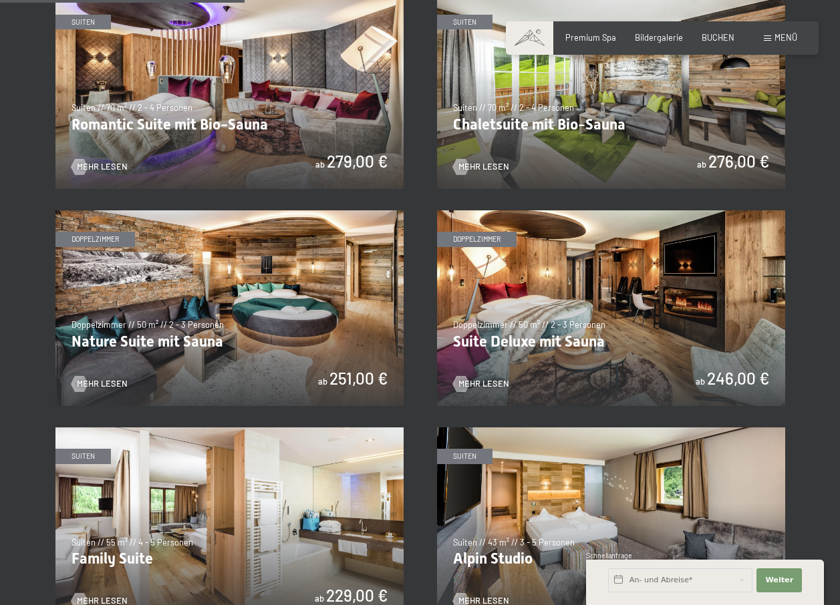
click at [525, 337] on img at bounding box center [611, 308] width 348 height 196
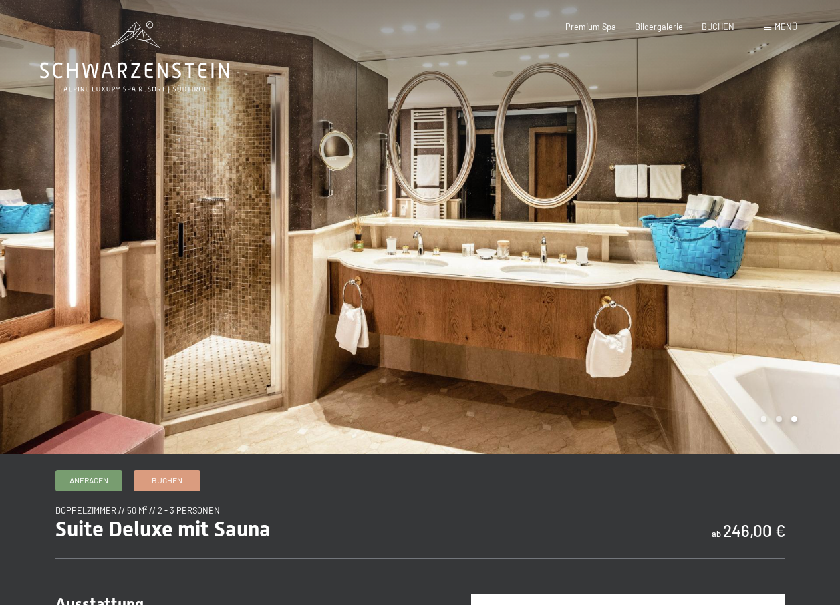
click at [204, 404] on div at bounding box center [210, 227] width 420 height 454
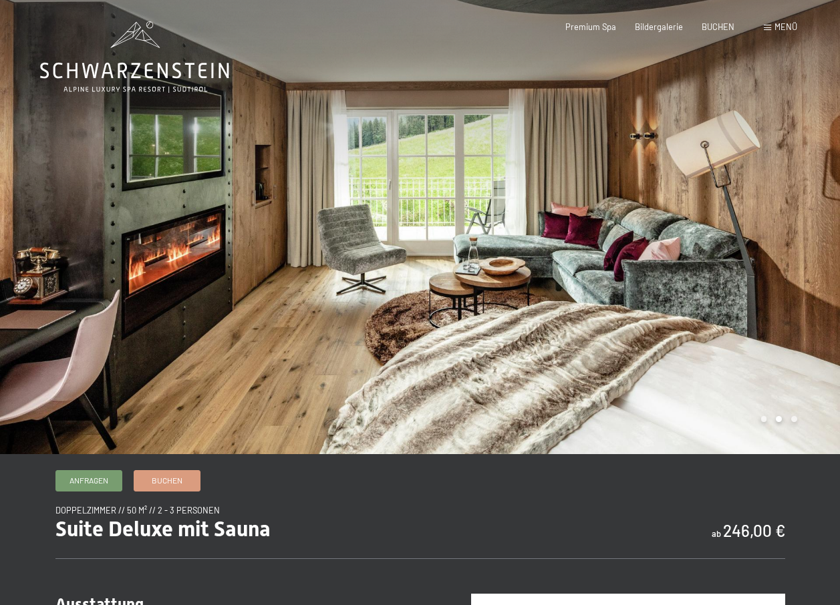
click at [205, 407] on div at bounding box center [210, 227] width 420 height 454
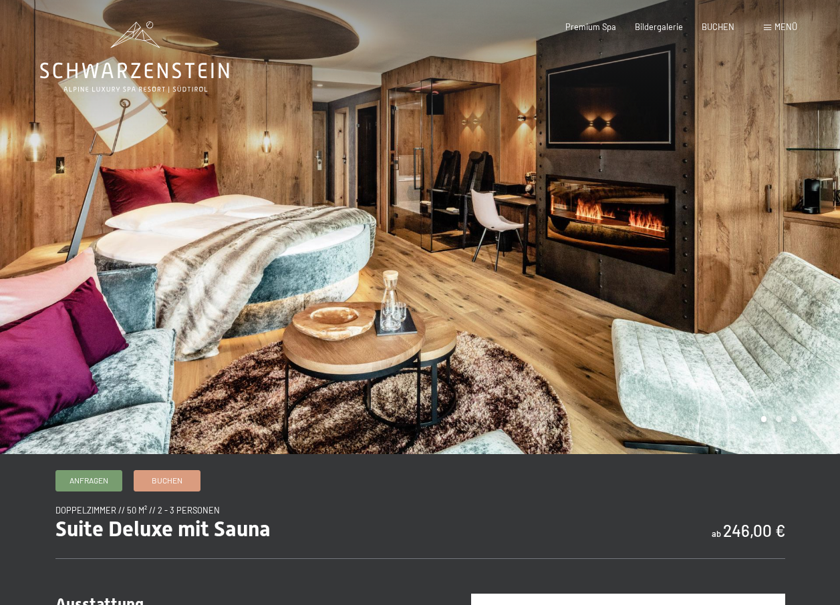
click at [205, 407] on div at bounding box center [210, 227] width 420 height 454
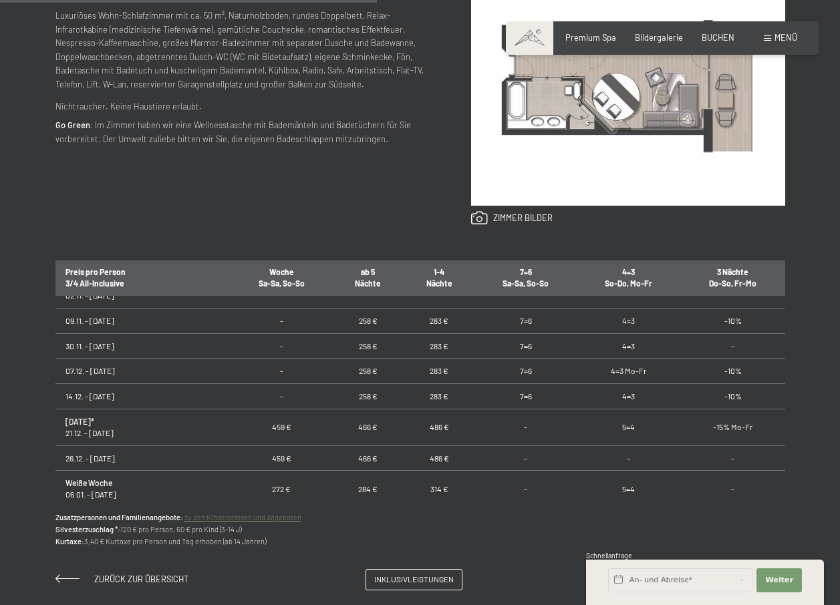
scroll to position [472, 0]
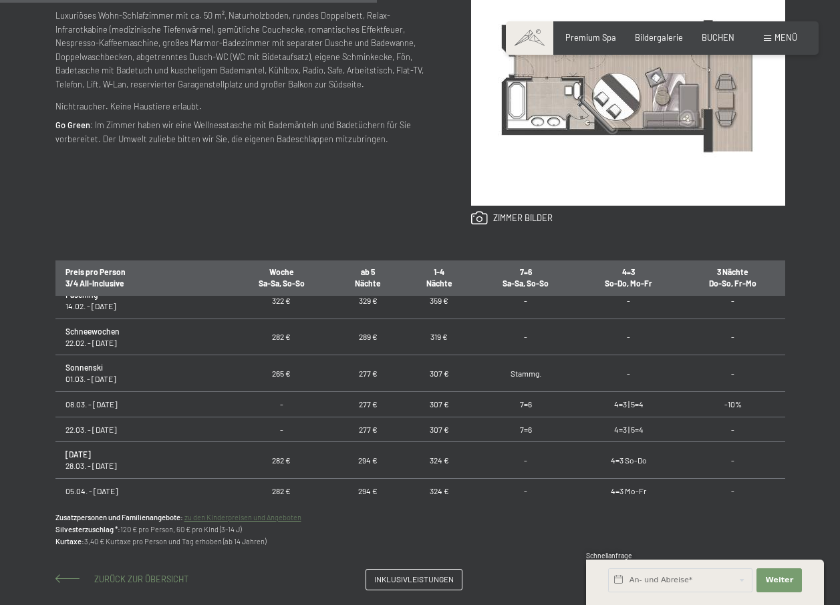
click at [166, 579] on span "Zurück zur Übersicht" at bounding box center [141, 579] width 94 height 11
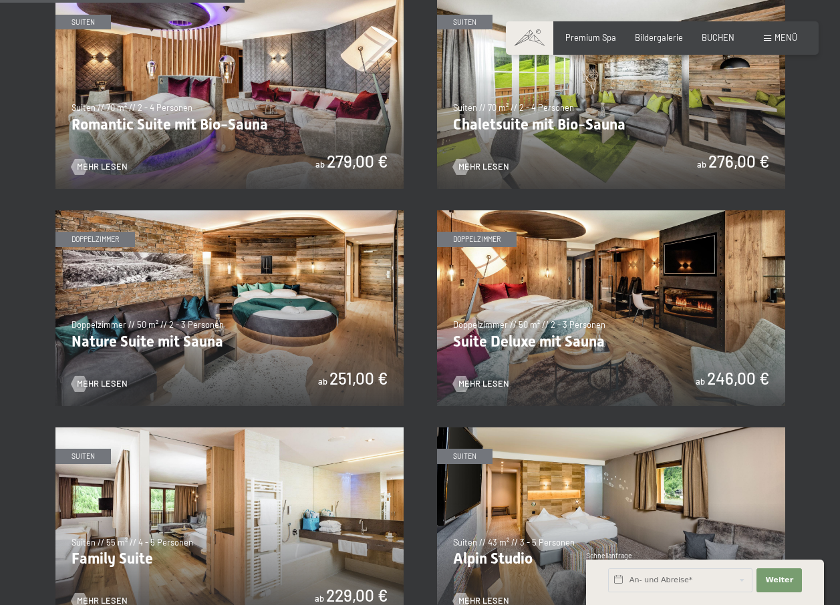
scroll to position [1248, 0]
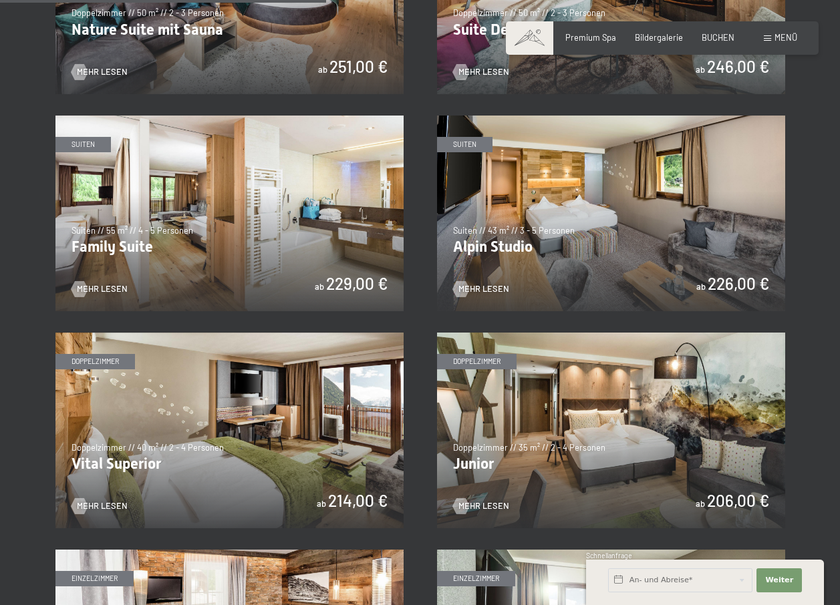
click at [184, 457] on img at bounding box center [229, 431] width 348 height 196
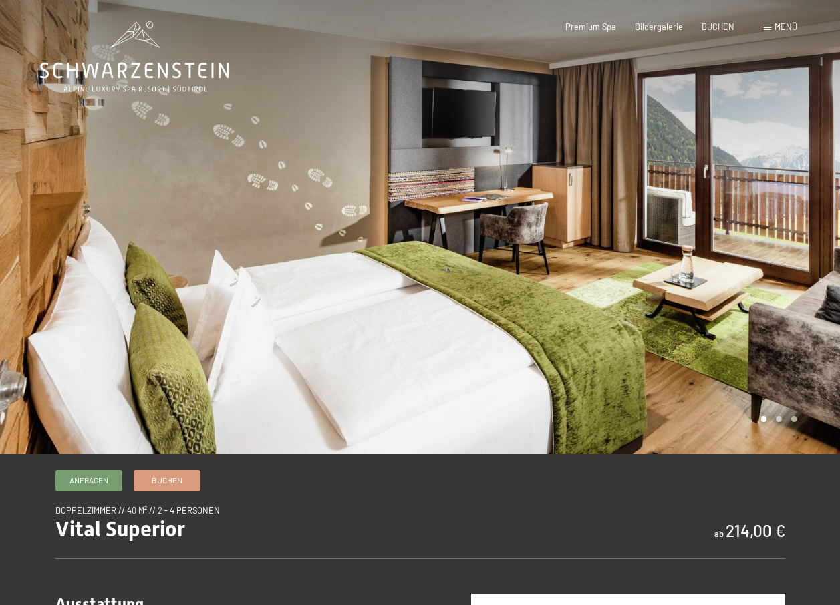
click at [776, 417] on div at bounding box center [630, 227] width 420 height 454
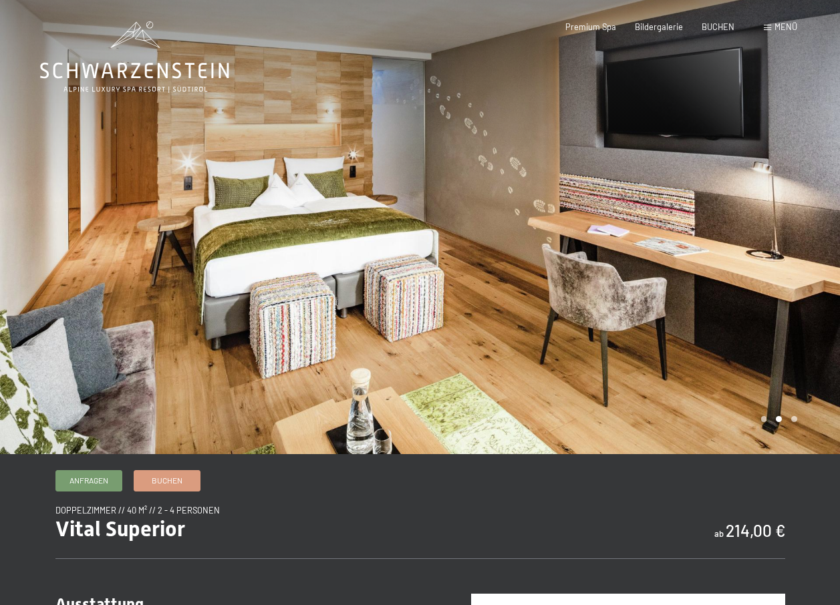
click at [776, 417] on div at bounding box center [630, 227] width 420 height 454
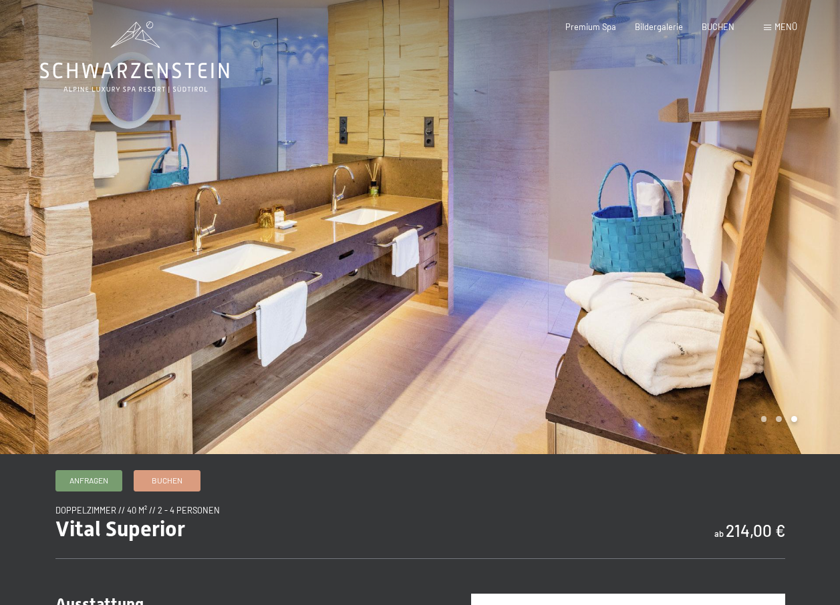
click at [777, 417] on div at bounding box center [630, 227] width 420 height 454
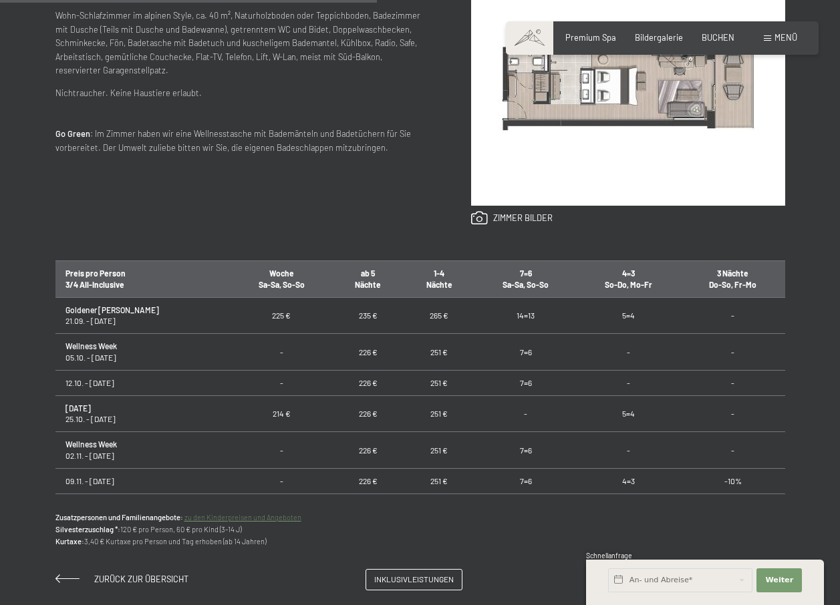
scroll to position [936, 0]
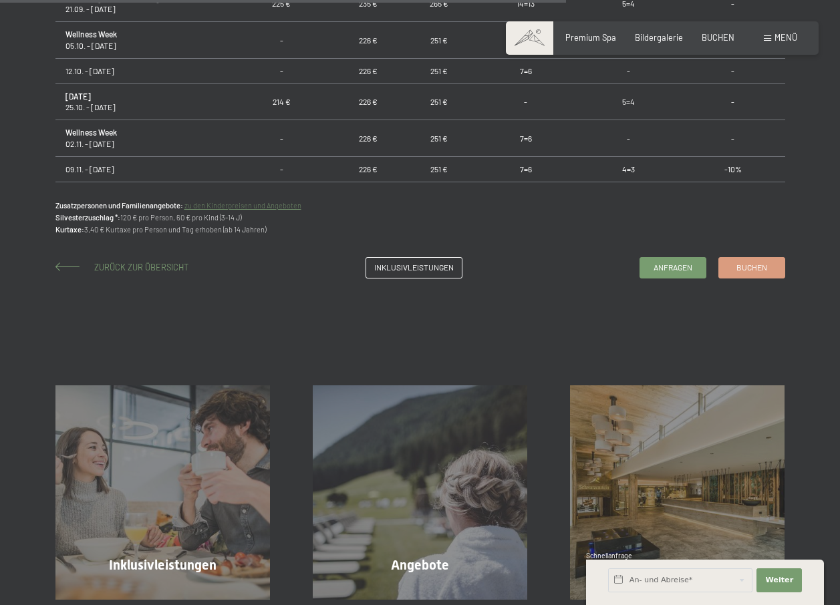
click at [132, 267] on span "Zurück zur Übersicht" at bounding box center [141, 267] width 94 height 11
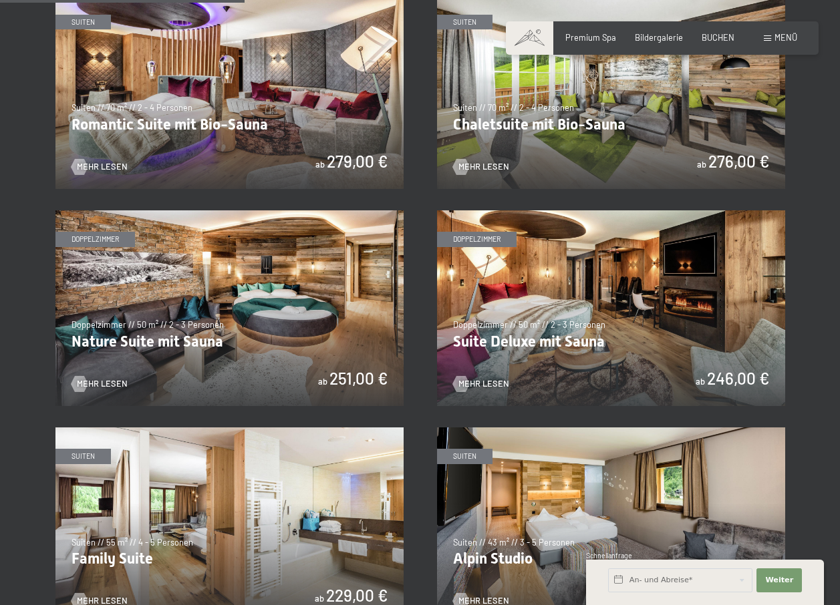
scroll to position [1248, 0]
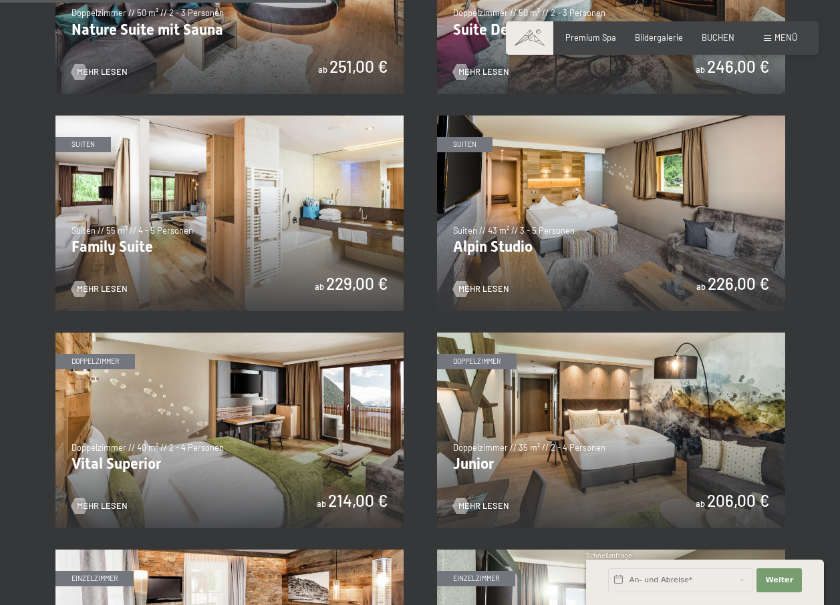
click at [591, 249] on img at bounding box center [611, 214] width 348 height 196
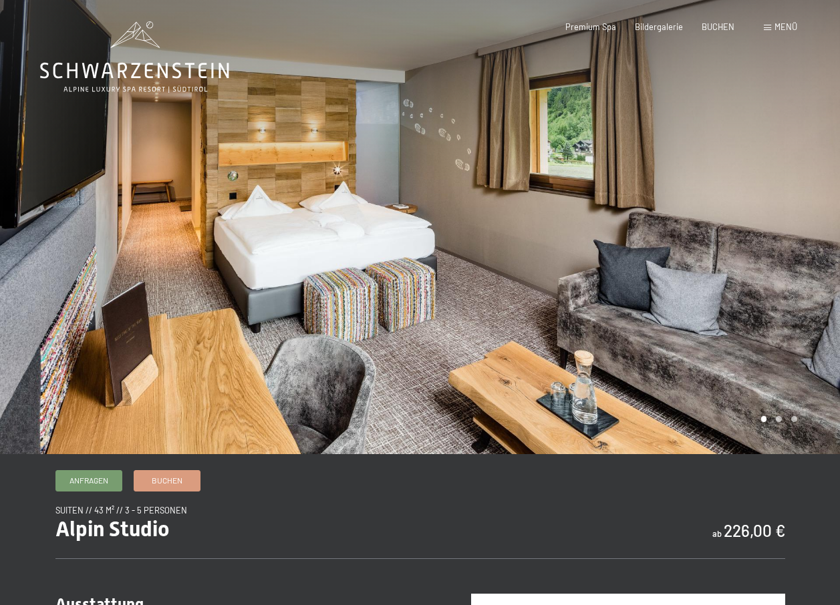
click at [785, 422] on div at bounding box center [630, 227] width 420 height 454
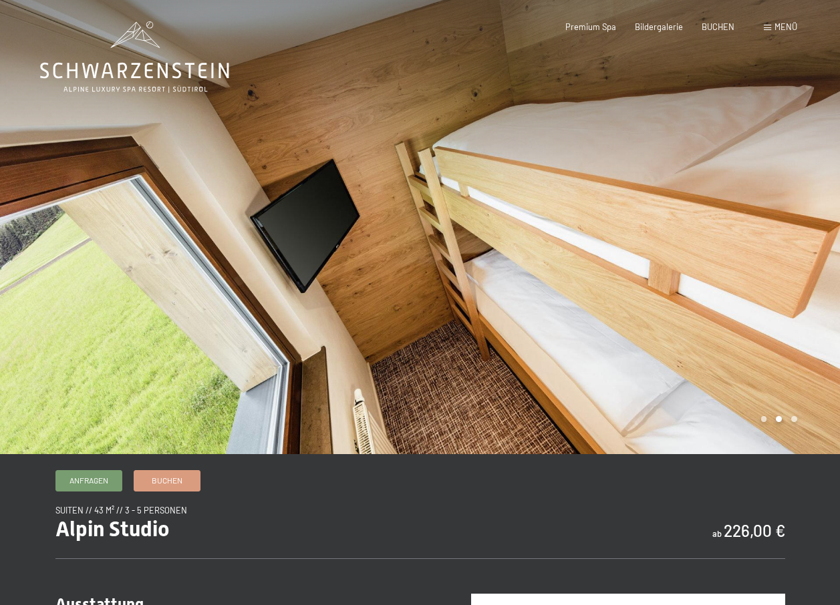
click at [388, 406] on div at bounding box center [210, 227] width 420 height 454
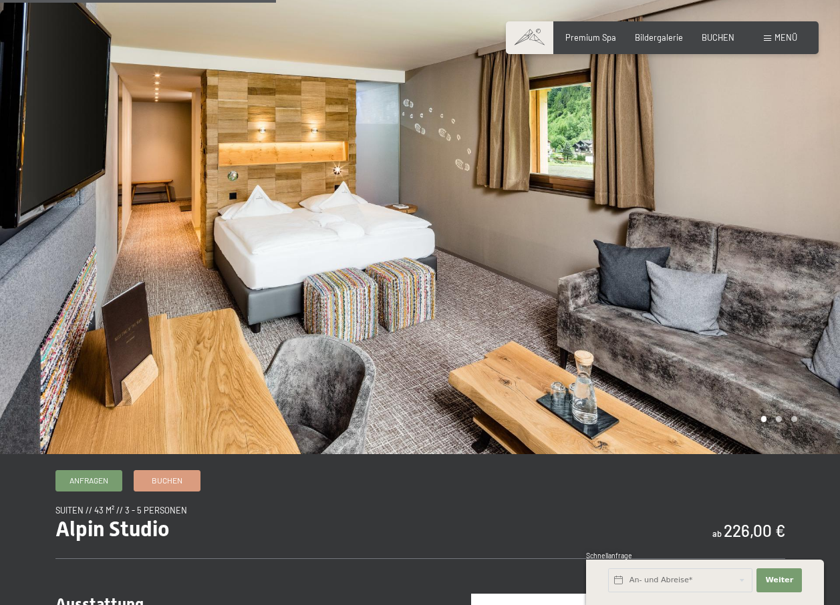
scroll to position [623, 0]
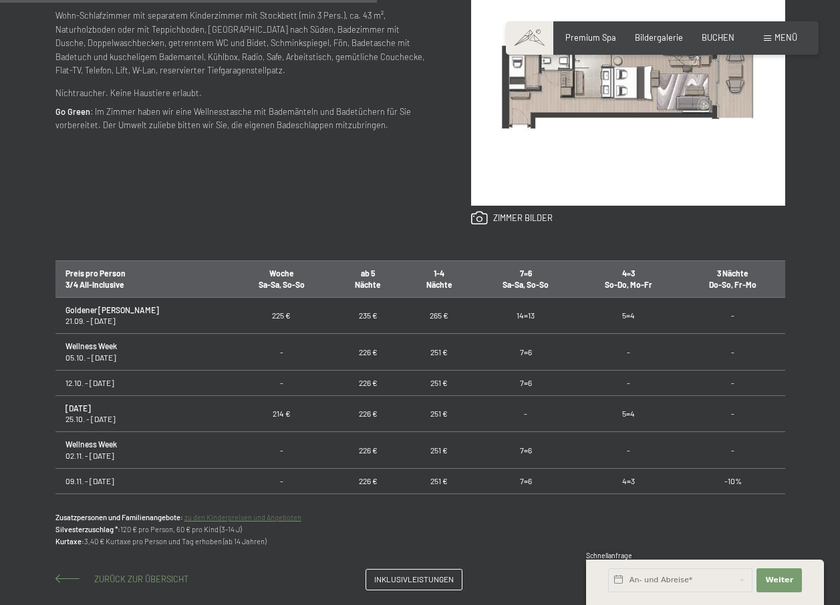
click at [160, 574] on span "Zurück zur Übersicht" at bounding box center [141, 579] width 94 height 11
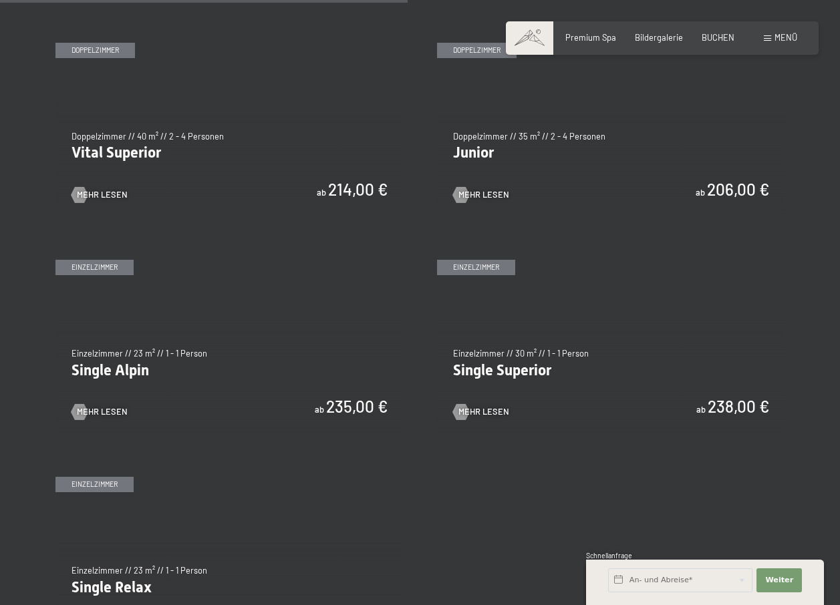
scroll to position [1871, 0]
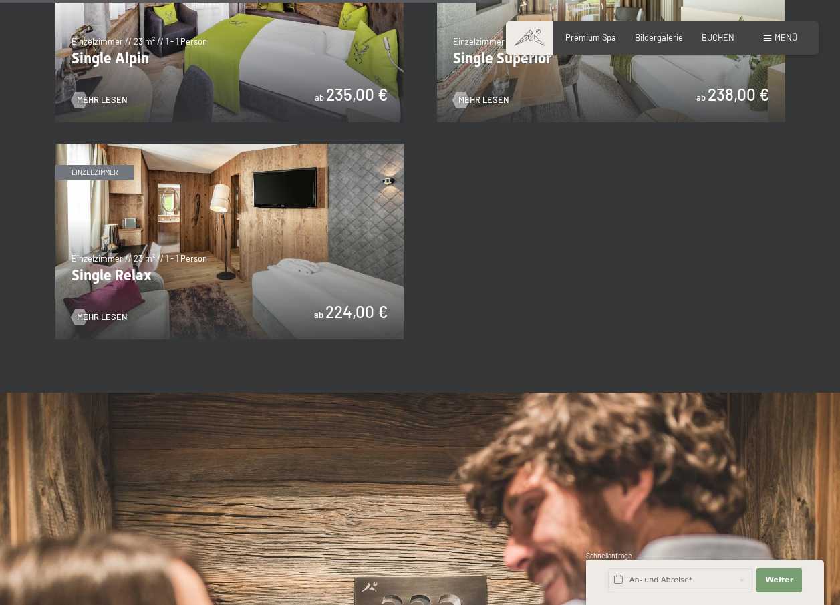
click at [188, 249] on img at bounding box center [229, 242] width 348 height 196
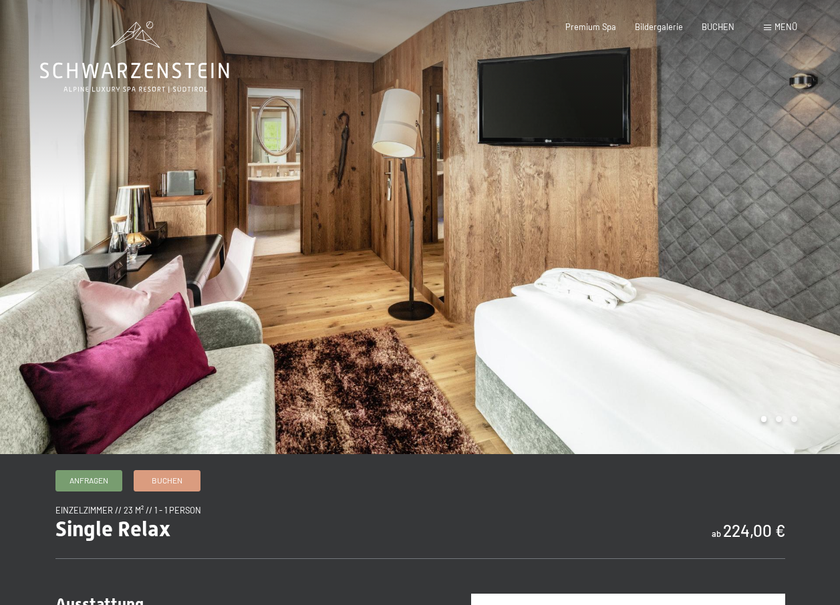
click at [731, 419] on div at bounding box center [630, 227] width 420 height 454
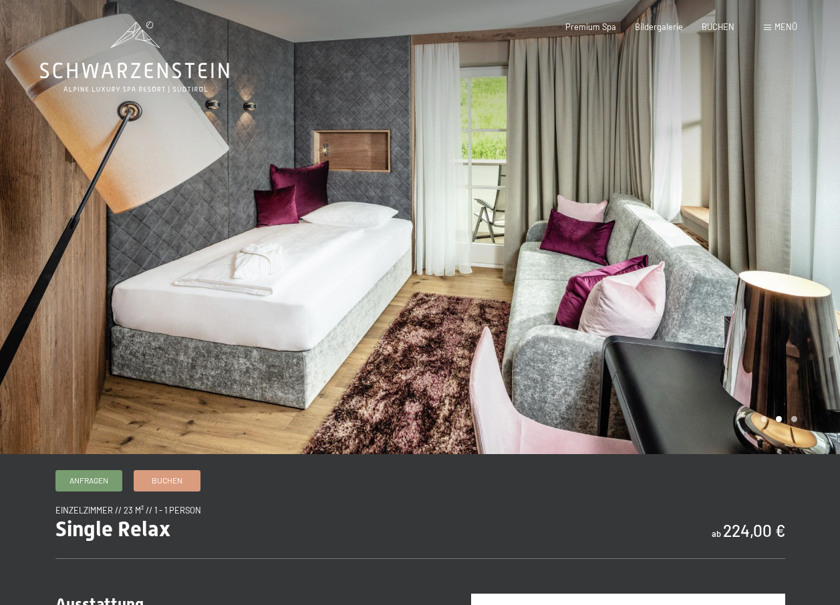
click at [731, 419] on div at bounding box center [630, 227] width 420 height 454
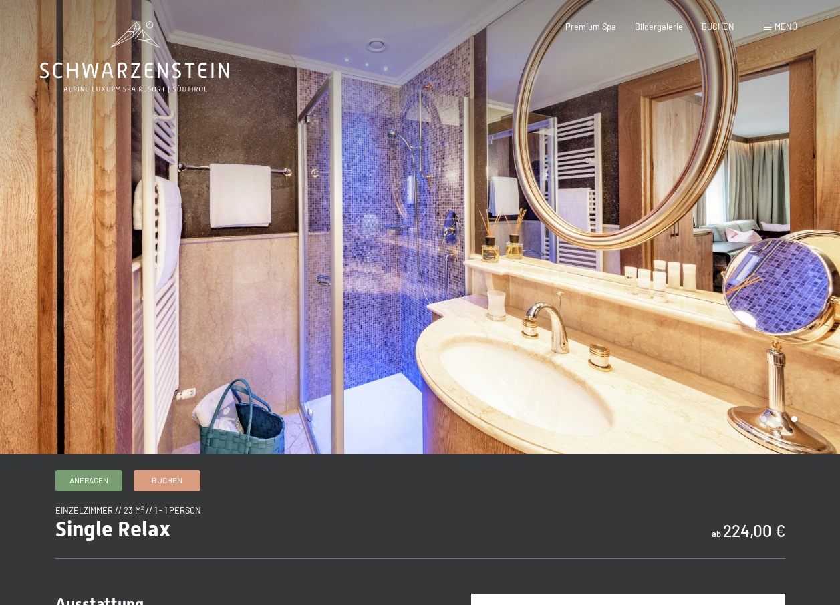
click at [731, 419] on div at bounding box center [630, 227] width 420 height 454
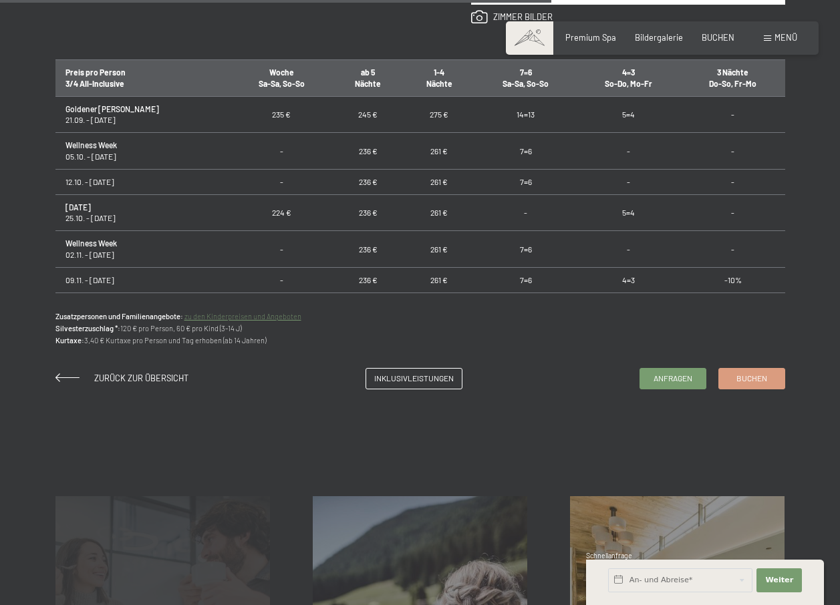
scroll to position [936, 0]
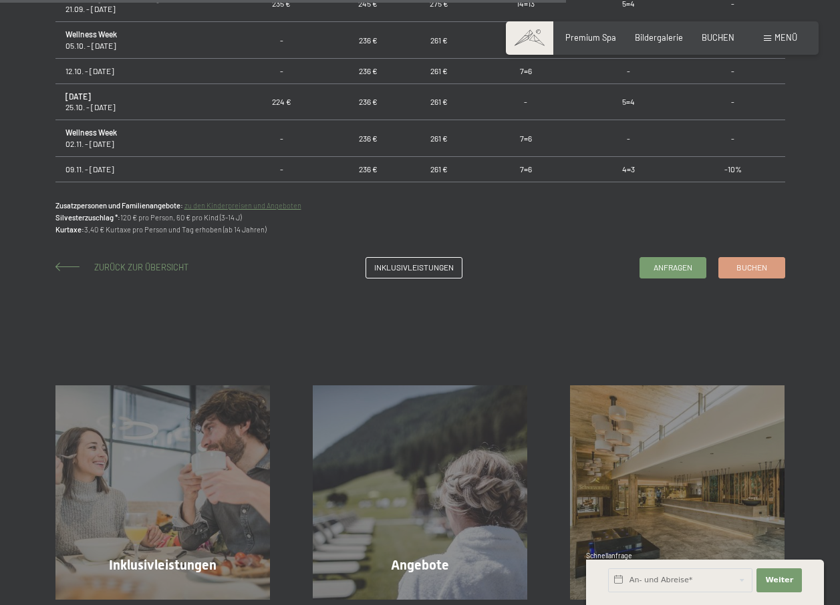
click at [141, 269] on span "Zurück zur Übersicht" at bounding box center [141, 267] width 94 height 11
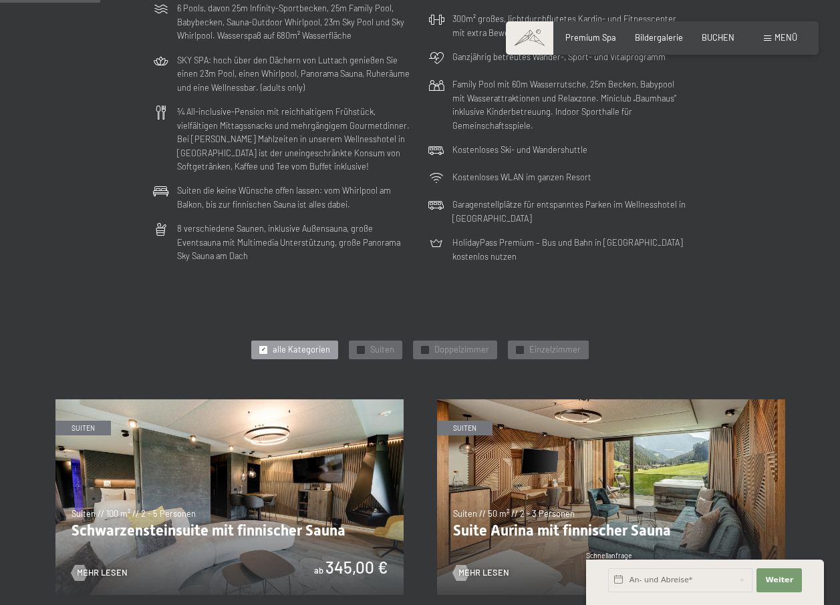
scroll to position [623, 0]
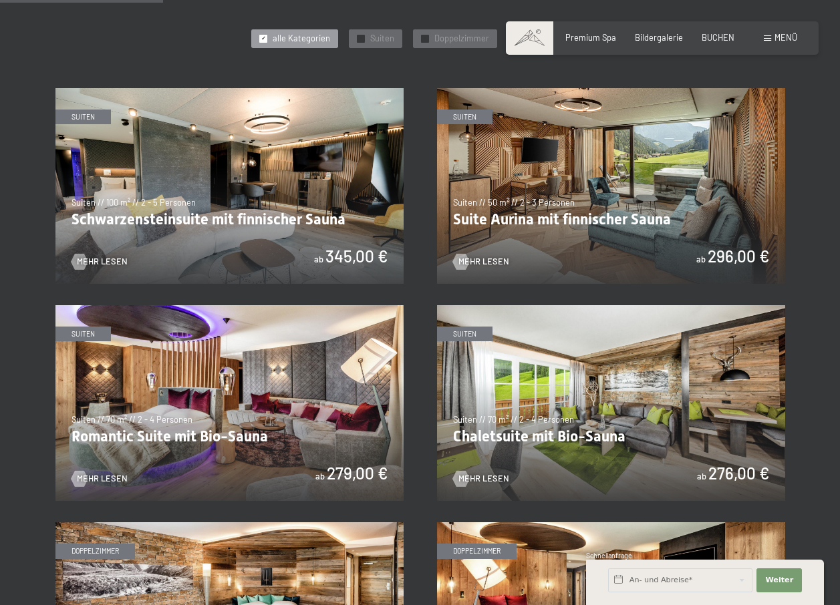
click at [105, 246] on img at bounding box center [229, 186] width 348 height 196
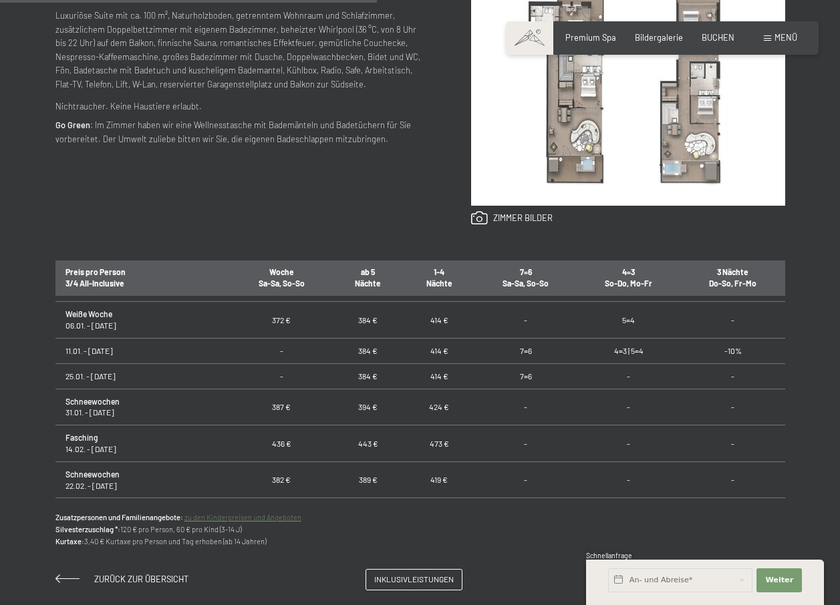
scroll to position [623, 0]
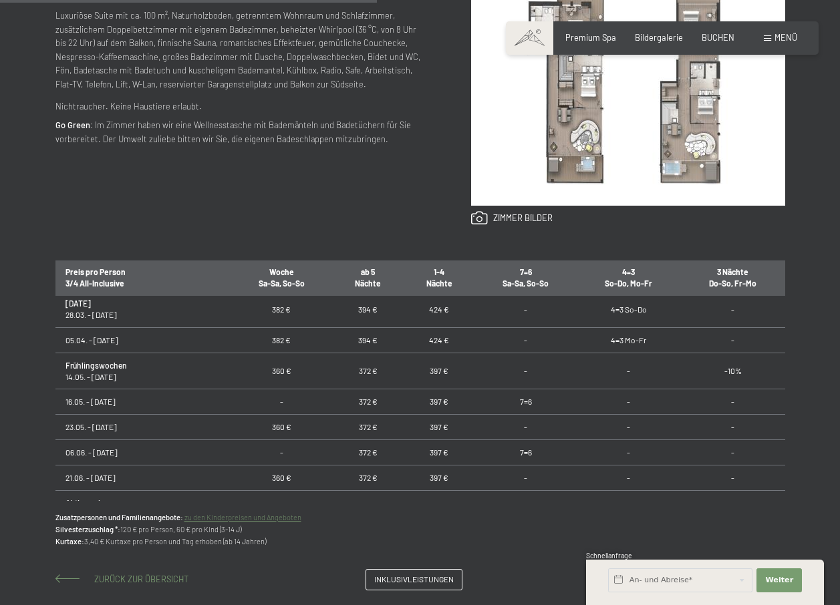
click at [135, 579] on span "Zurück zur Übersicht" at bounding box center [141, 579] width 94 height 11
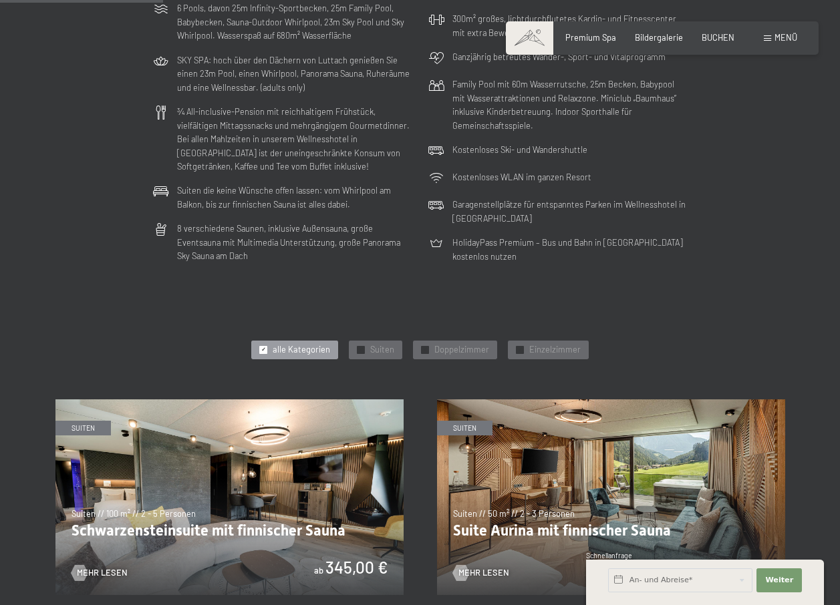
scroll to position [623, 0]
